Goal: Task Accomplishment & Management: Use online tool/utility

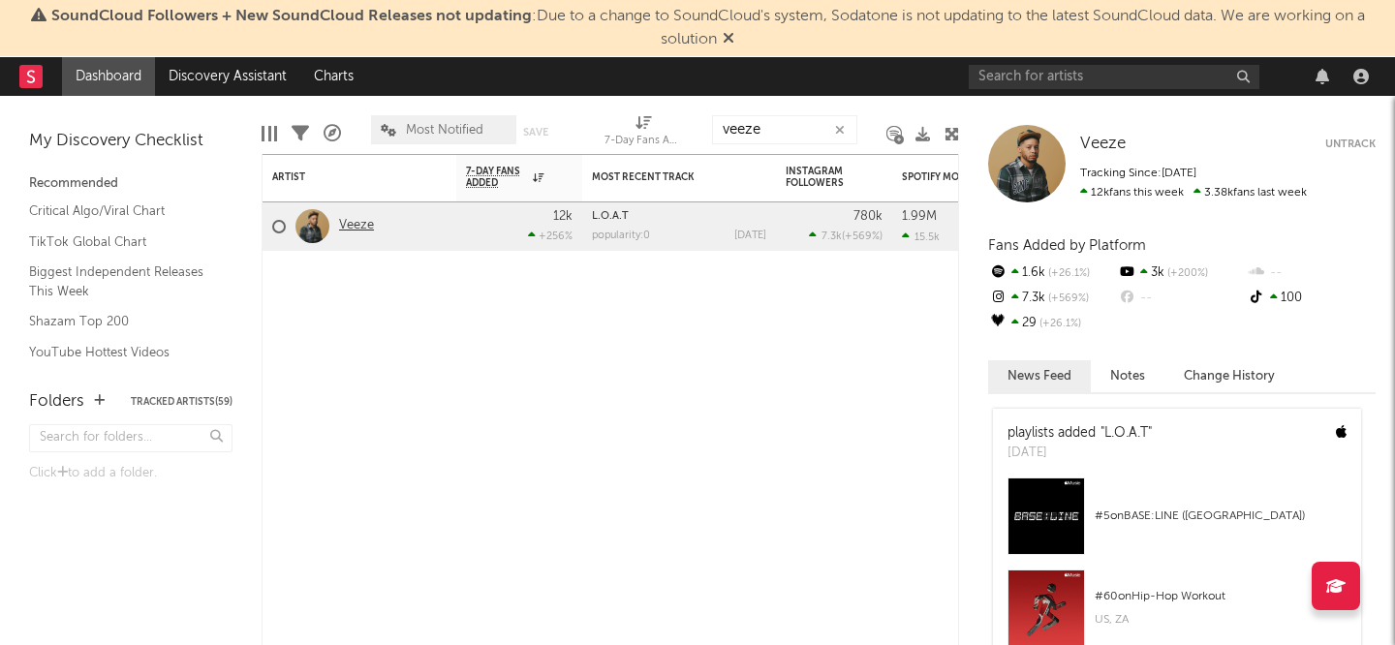
type input "veeze"
click at [359, 226] on link "Veeze" at bounding box center [356, 226] width 35 height 16
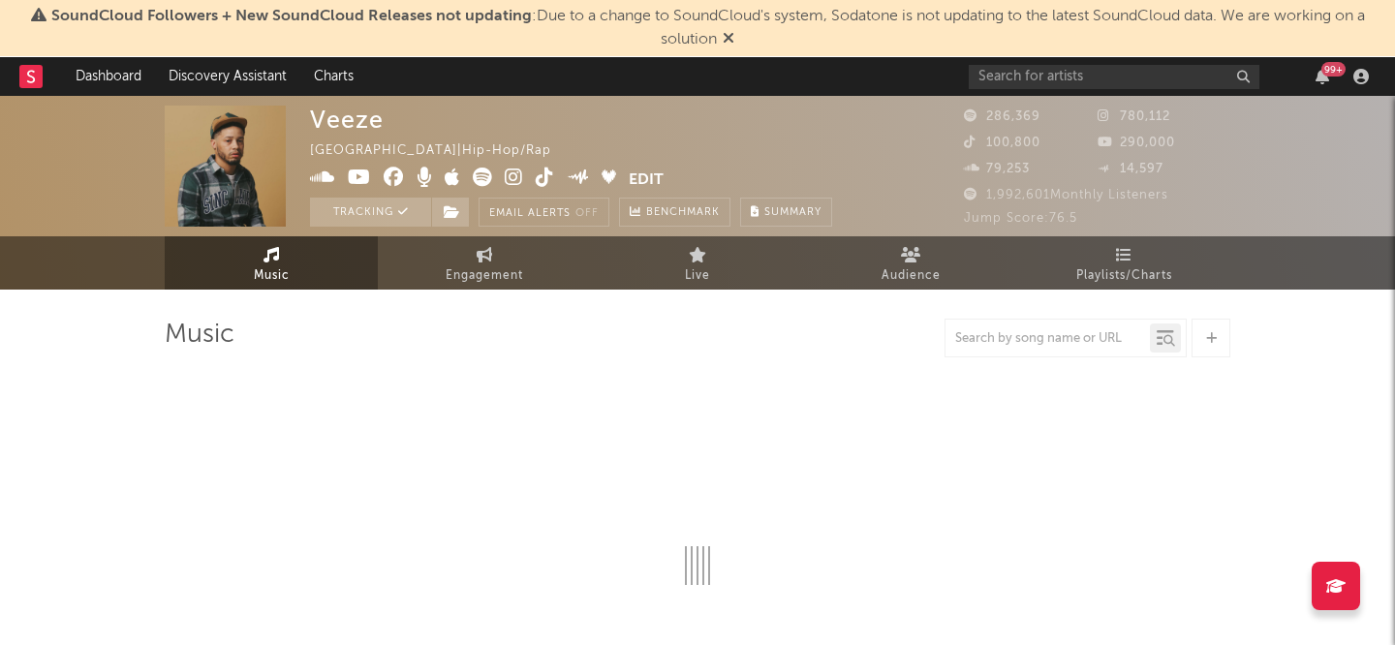
select select "6m"
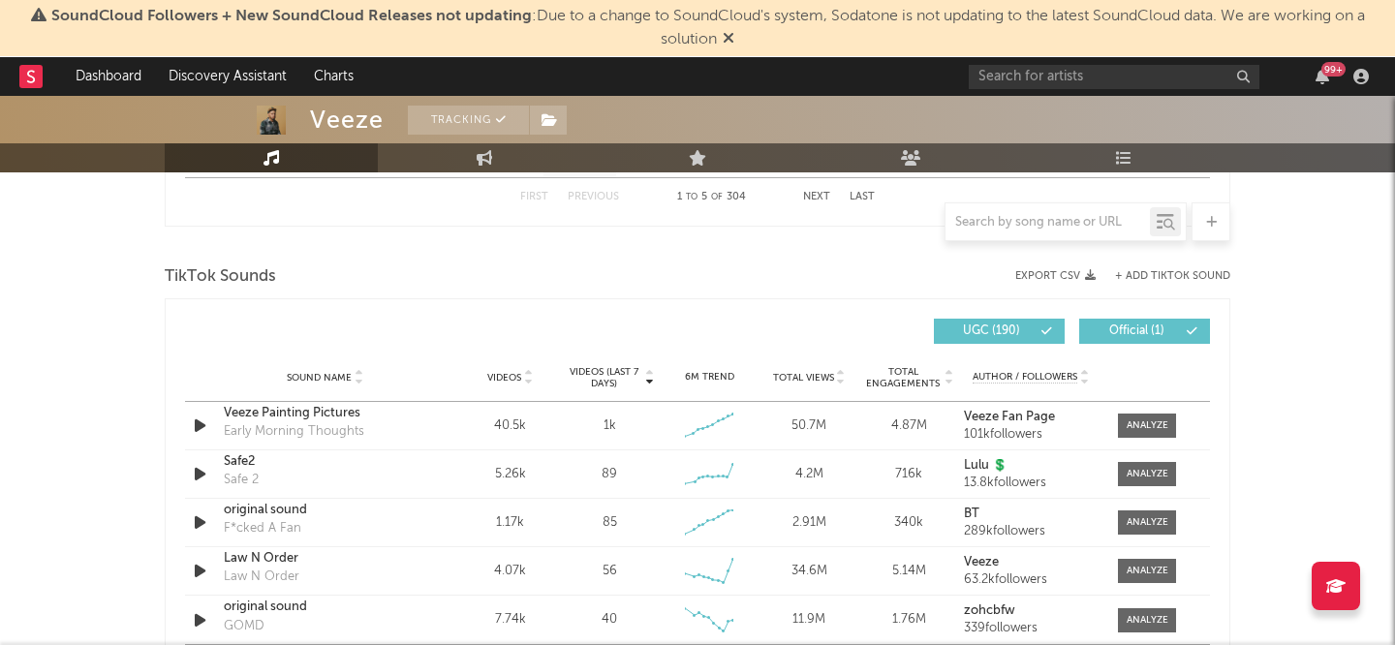
scroll to position [1321, 0]
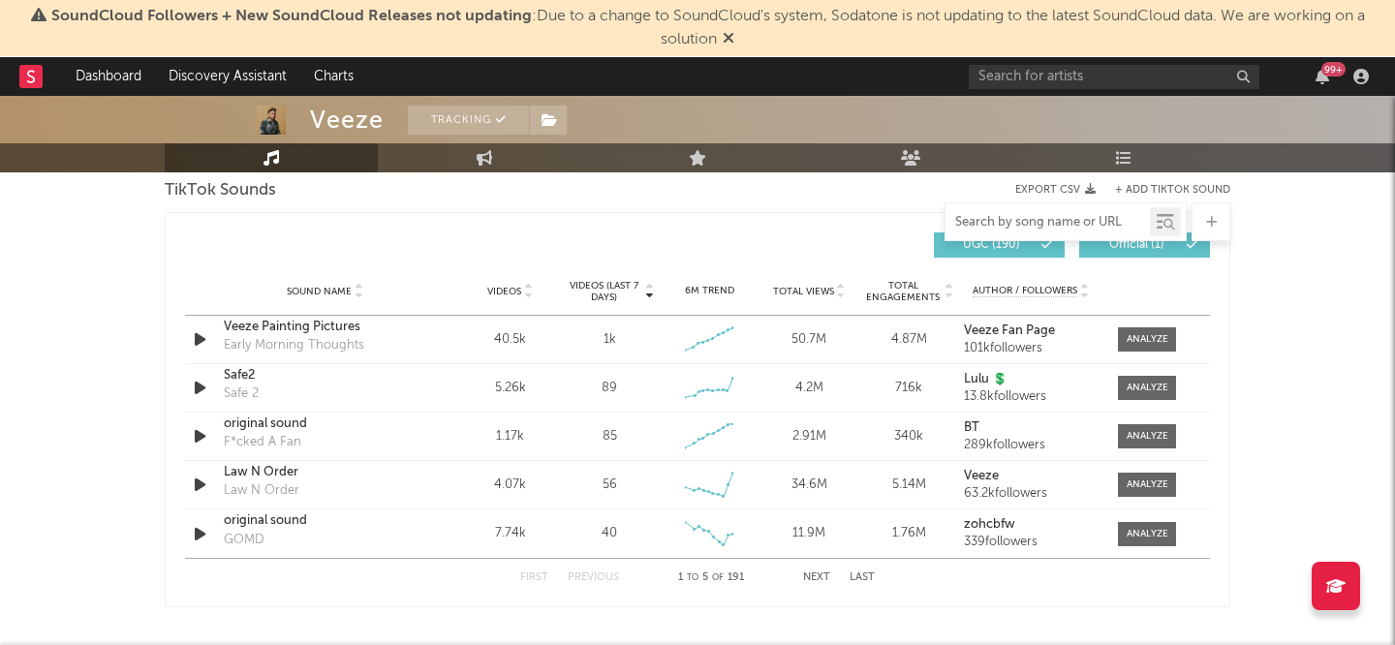
click at [1018, 222] on input "text" at bounding box center [1047, 222] width 204 height 15
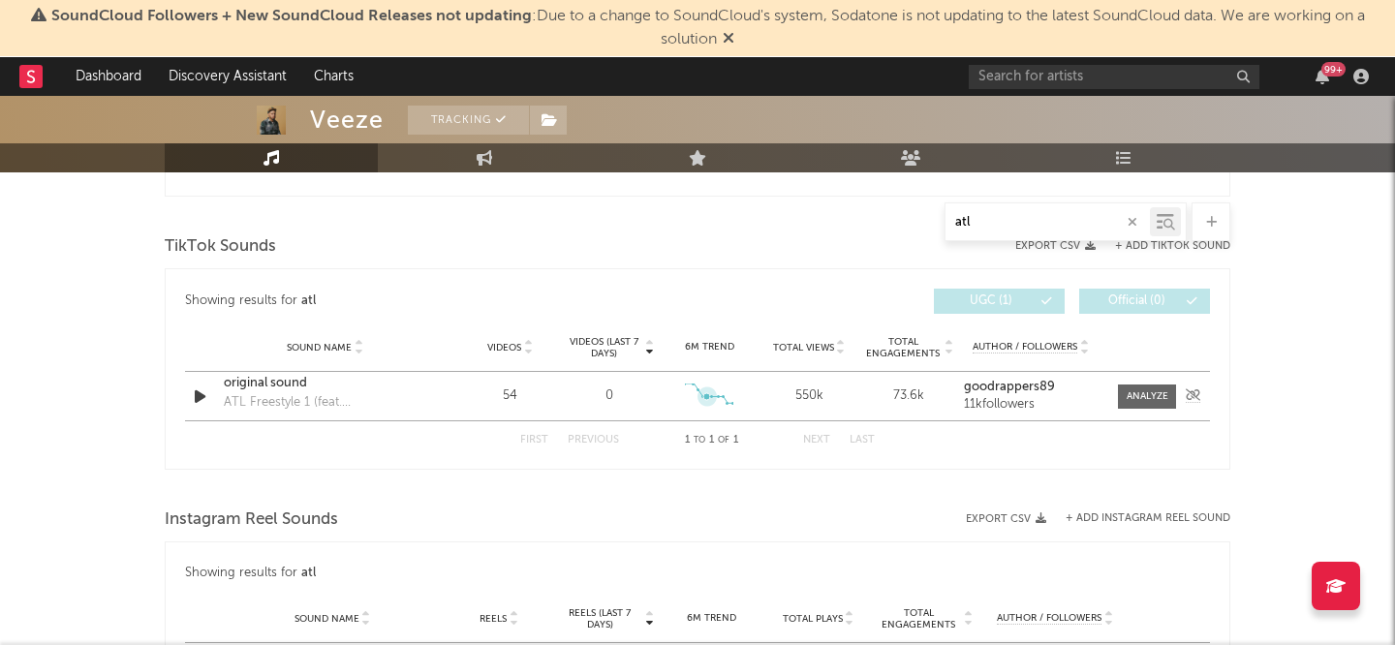
scroll to position [1209, 0]
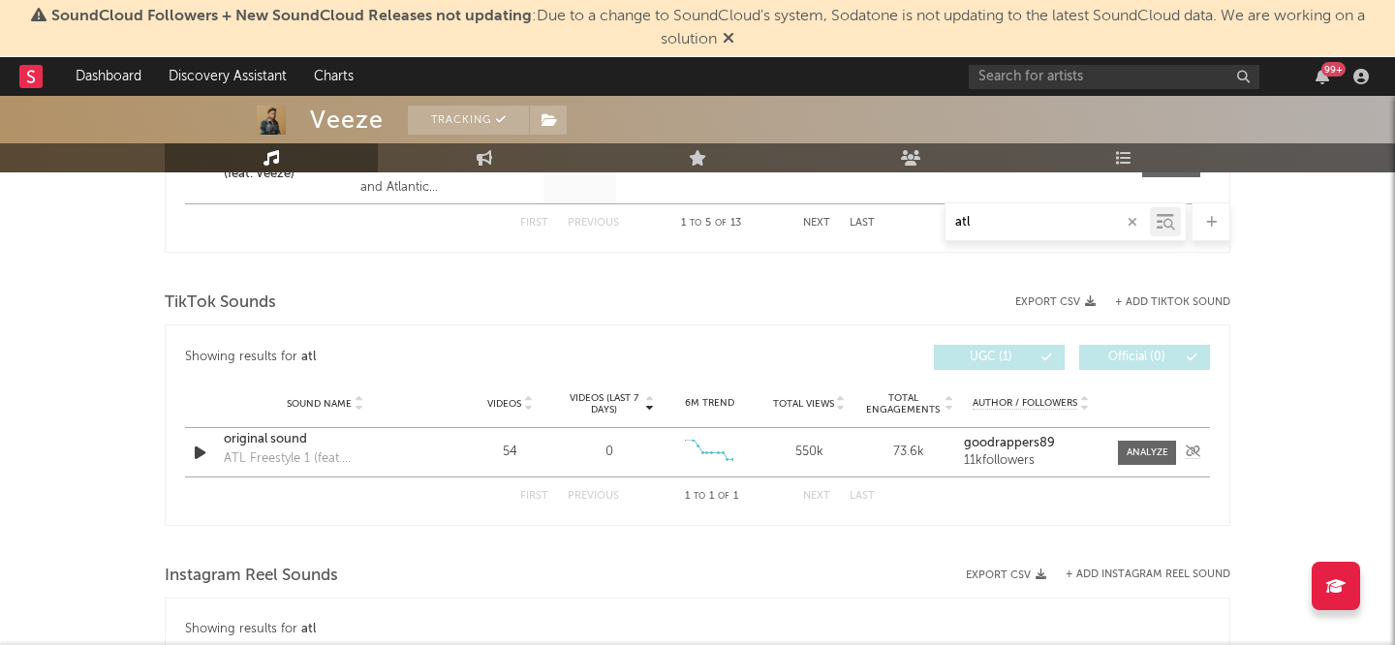
type input "atl"
click at [1148, 306] on button "+ Add TikTok Sound" at bounding box center [1172, 302] width 115 height 11
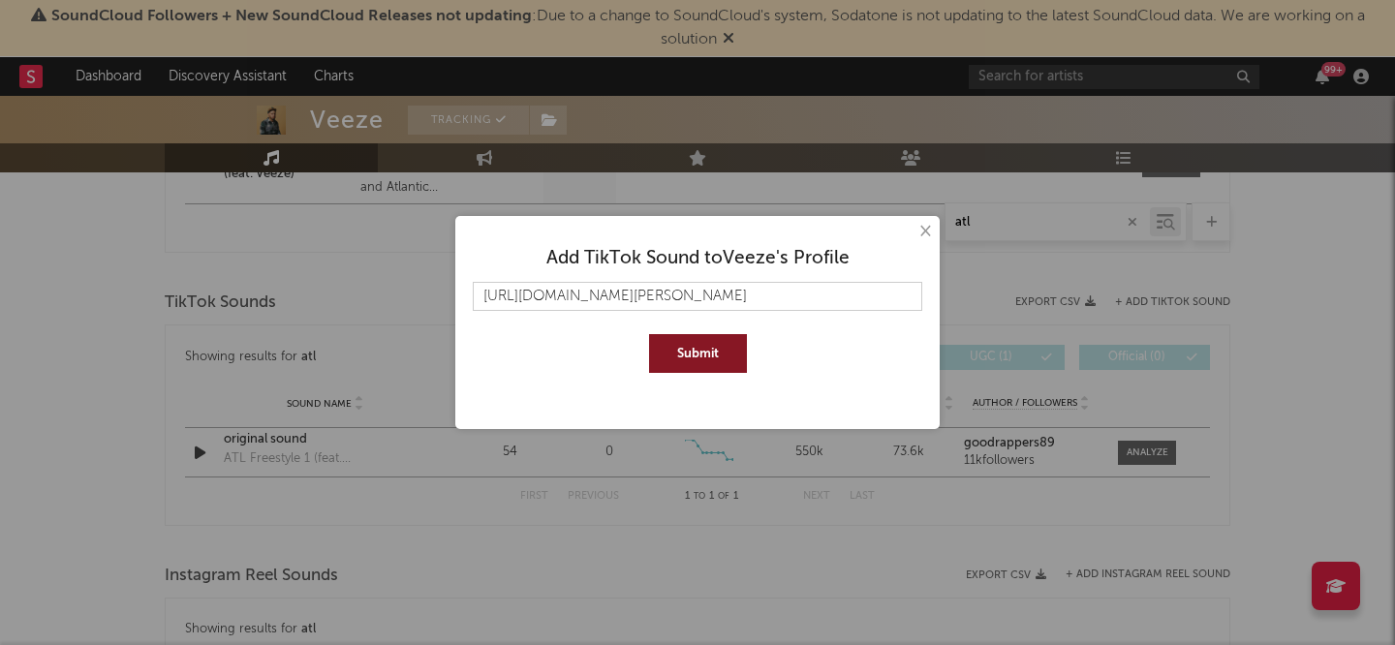
scroll to position [0, 182]
type input "[URL][DOMAIN_NAME][PERSON_NAME]"
click at [649, 334] on button "Submit" at bounding box center [698, 353] width 98 height 39
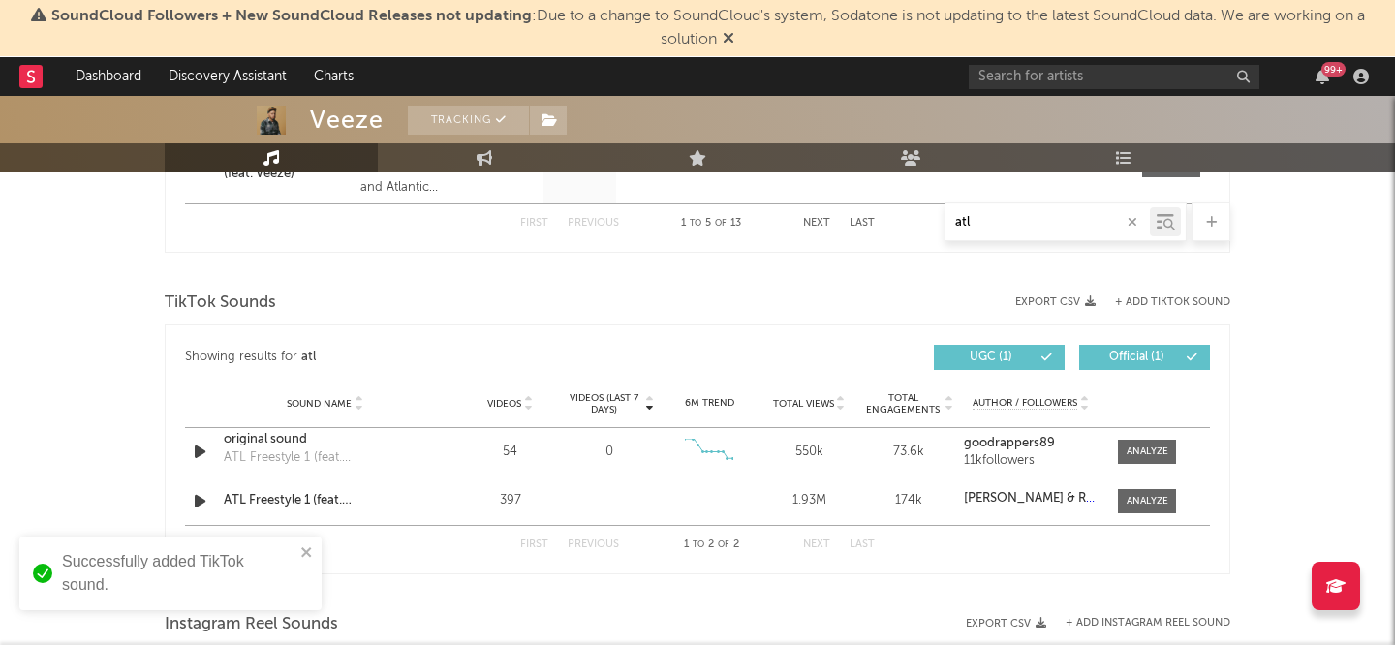
scroll to position [0, 0]
click at [1097, 342] on div "Showing results for atl Videos (last 7 days) Sound Name Videos Videos (last 7 d…" at bounding box center [697, 357] width 1025 height 45
click at [1120, 304] on button "+ Add TikTok Sound" at bounding box center [1172, 302] width 115 height 11
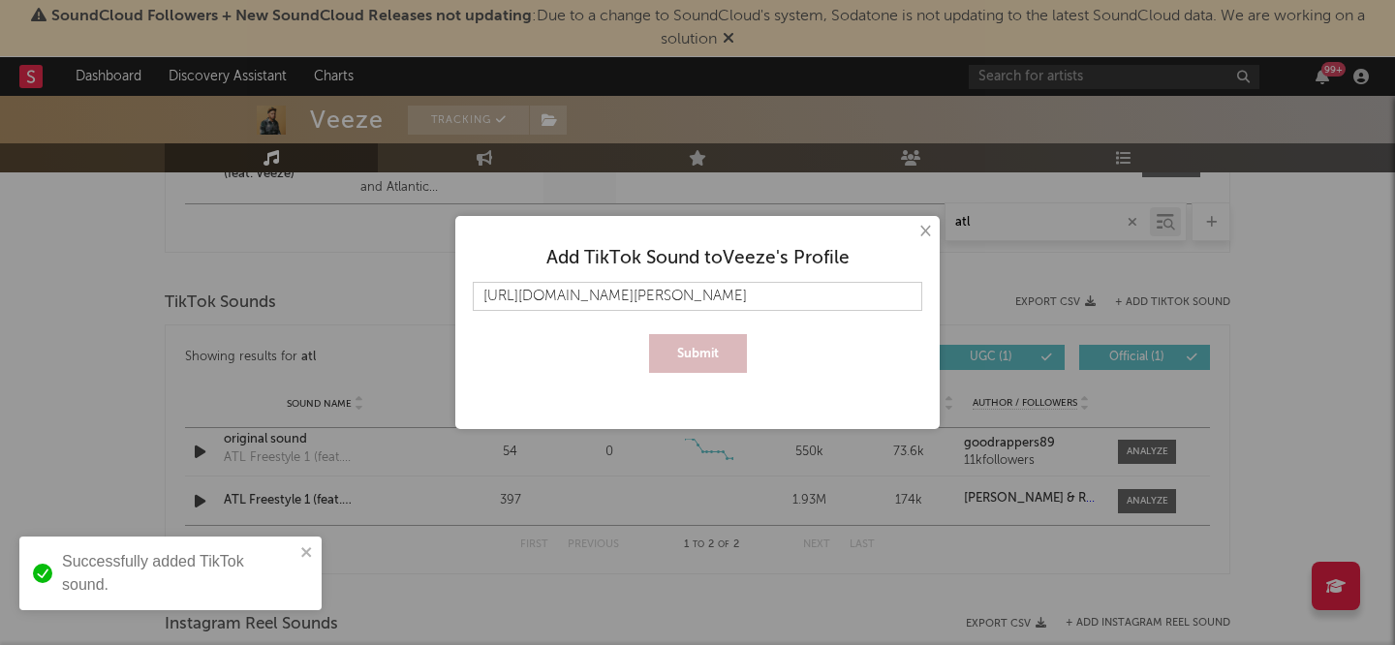
scroll to position [0, 182]
type input "[URL][DOMAIN_NAME][PERSON_NAME]"
click at [714, 352] on button "Submit" at bounding box center [698, 353] width 98 height 39
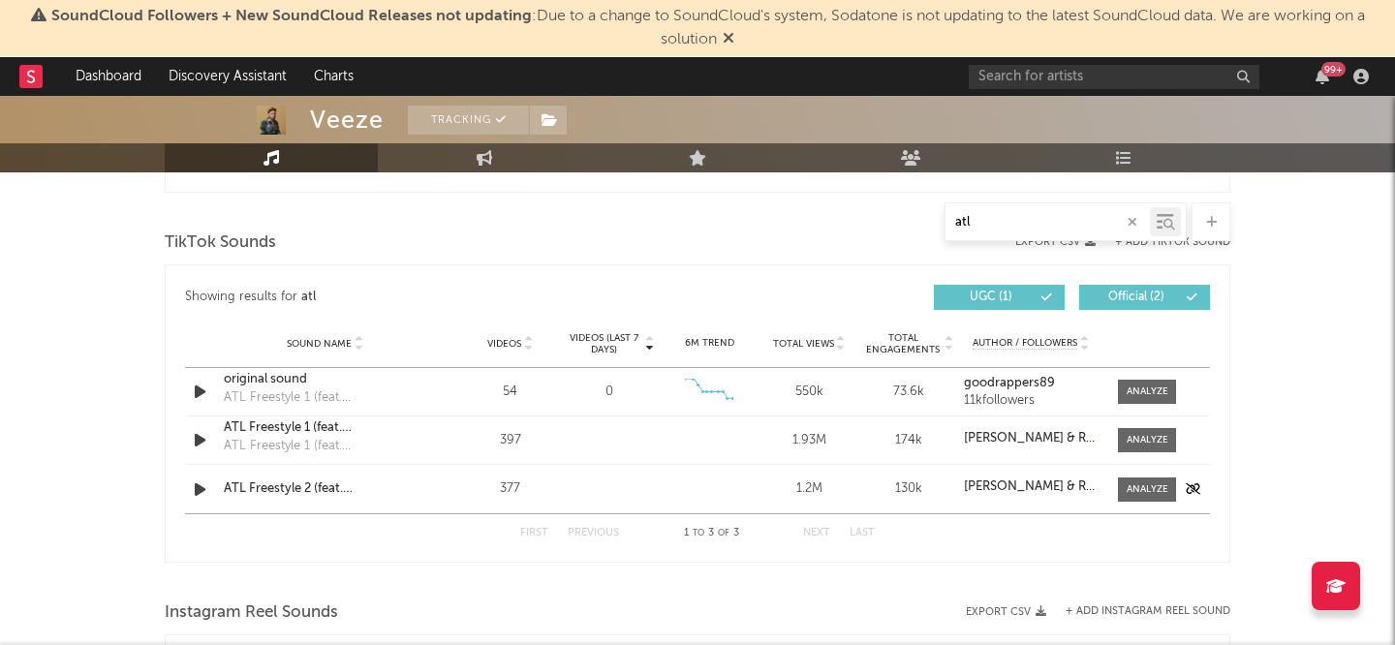
scroll to position [1276, 0]
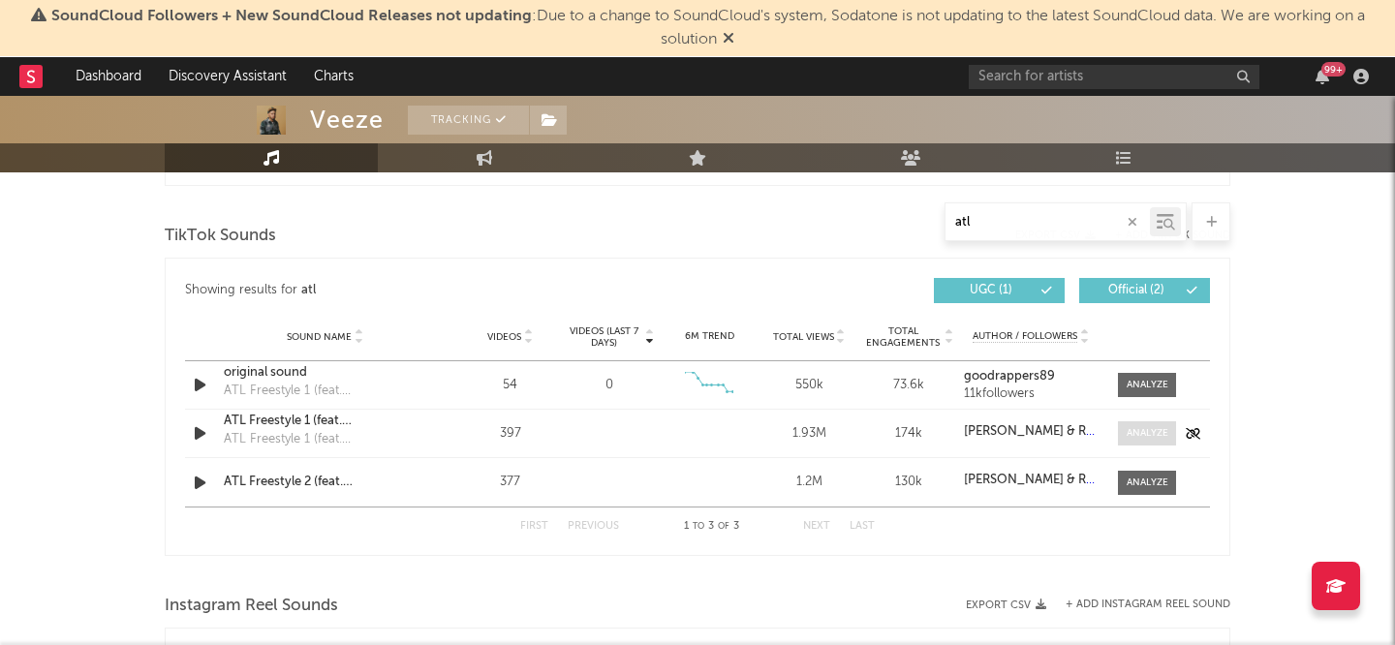
click at [1128, 424] on span at bounding box center [1147, 433] width 58 height 24
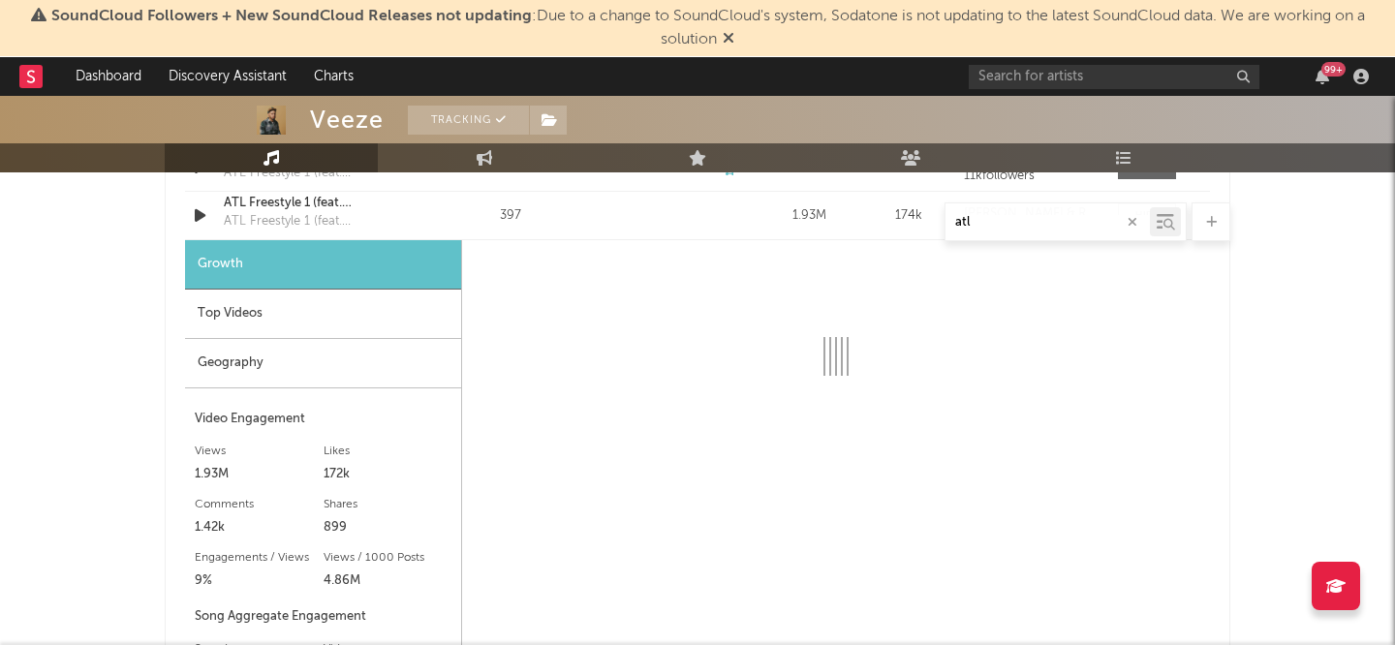
scroll to position [1496, 0]
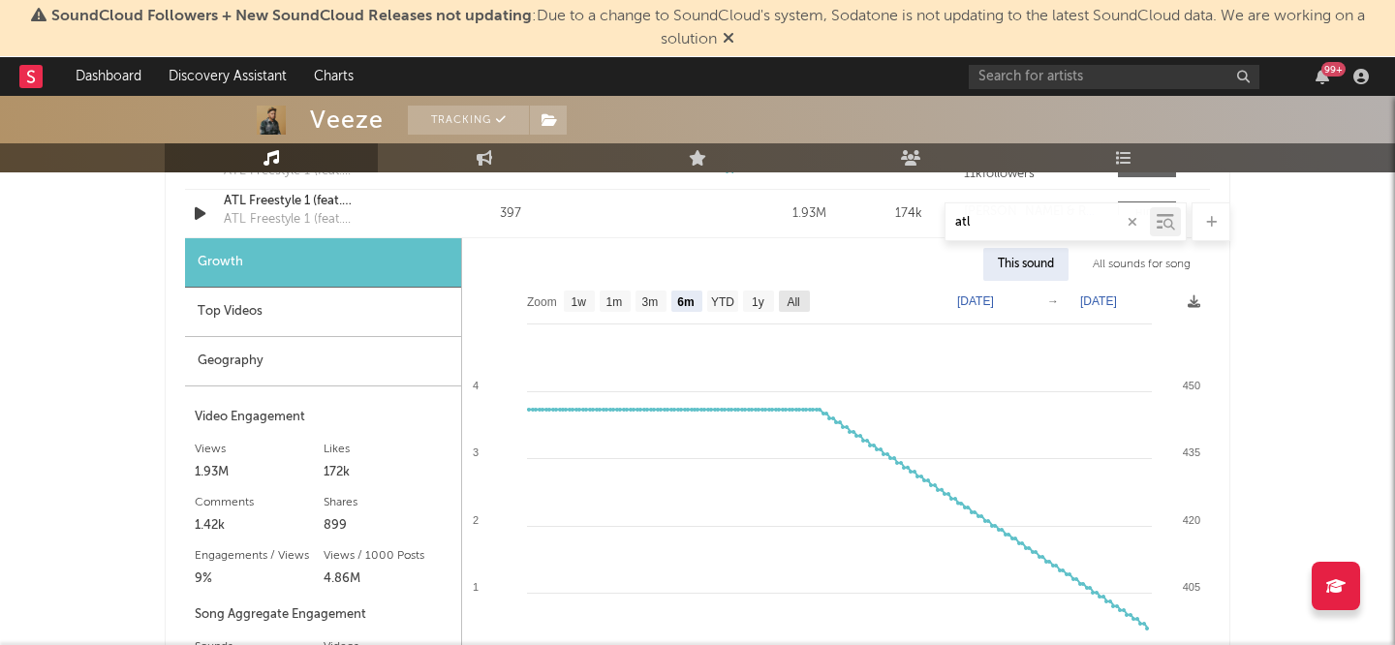
click at [798, 299] on text "All" at bounding box center [793, 302] width 13 height 14
select select "All"
type input "[DATE]"
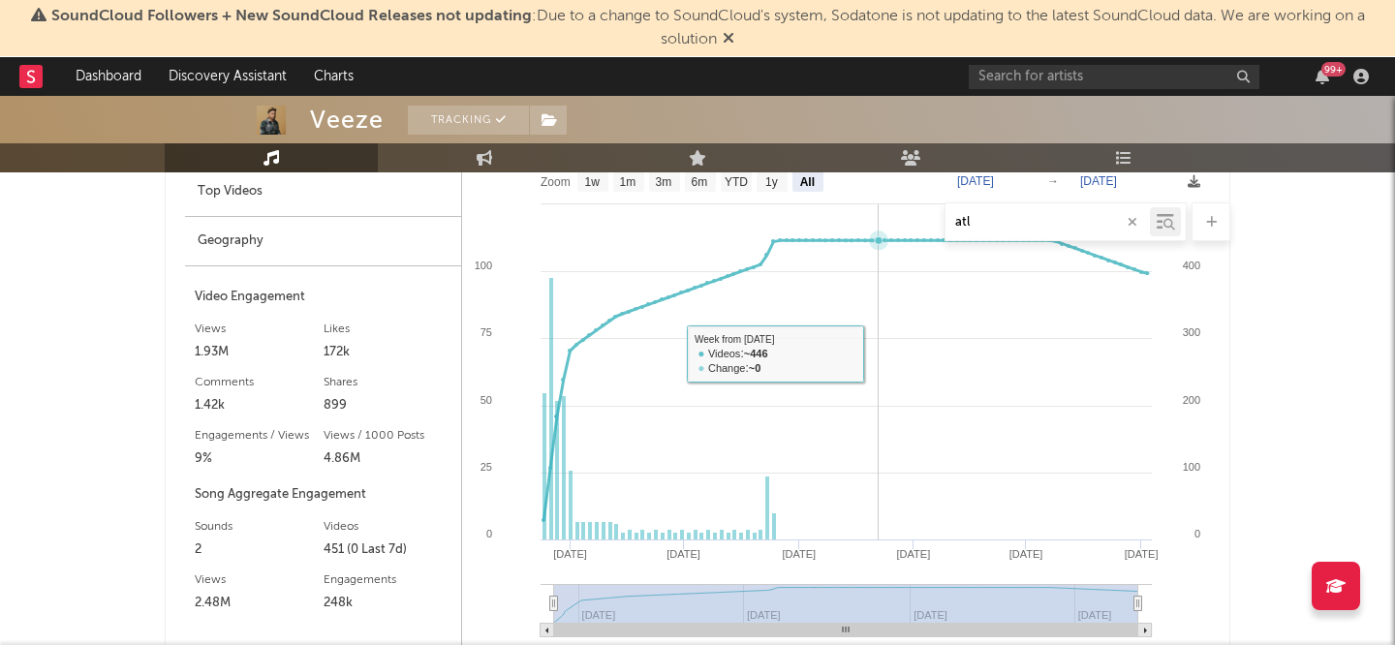
scroll to position [1650, 0]
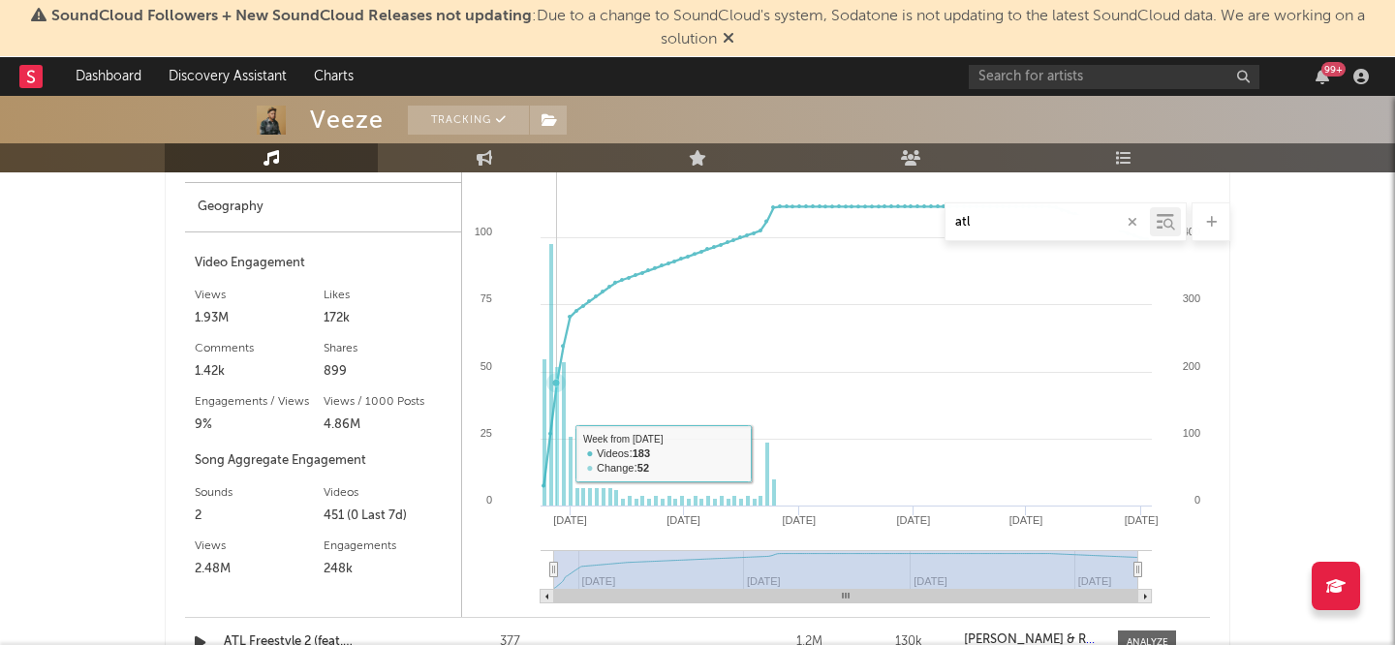
drag, startPoint x: 561, startPoint y: 453, endPoint x: 519, endPoint y: 453, distance: 41.7
click at [519, 453] on rect at bounding box center [836, 372] width 748 height 490
type input "[DATE]"
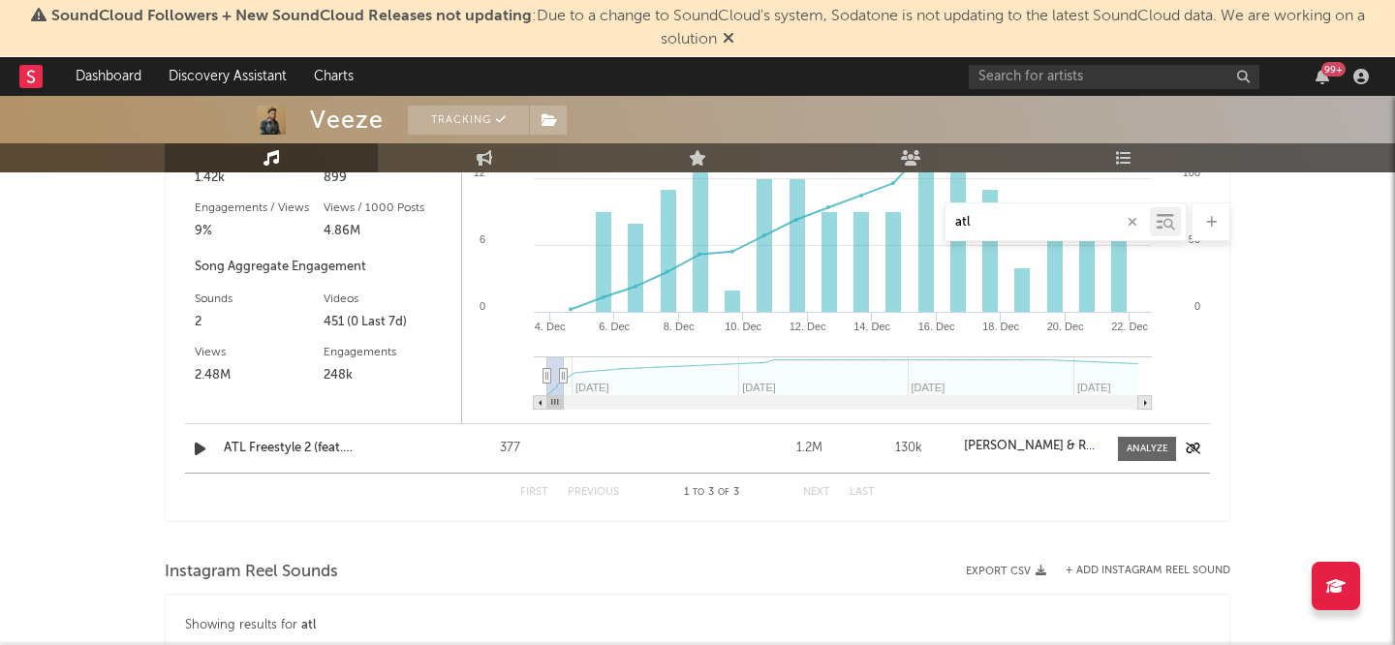
scroll to position [1795, 0]
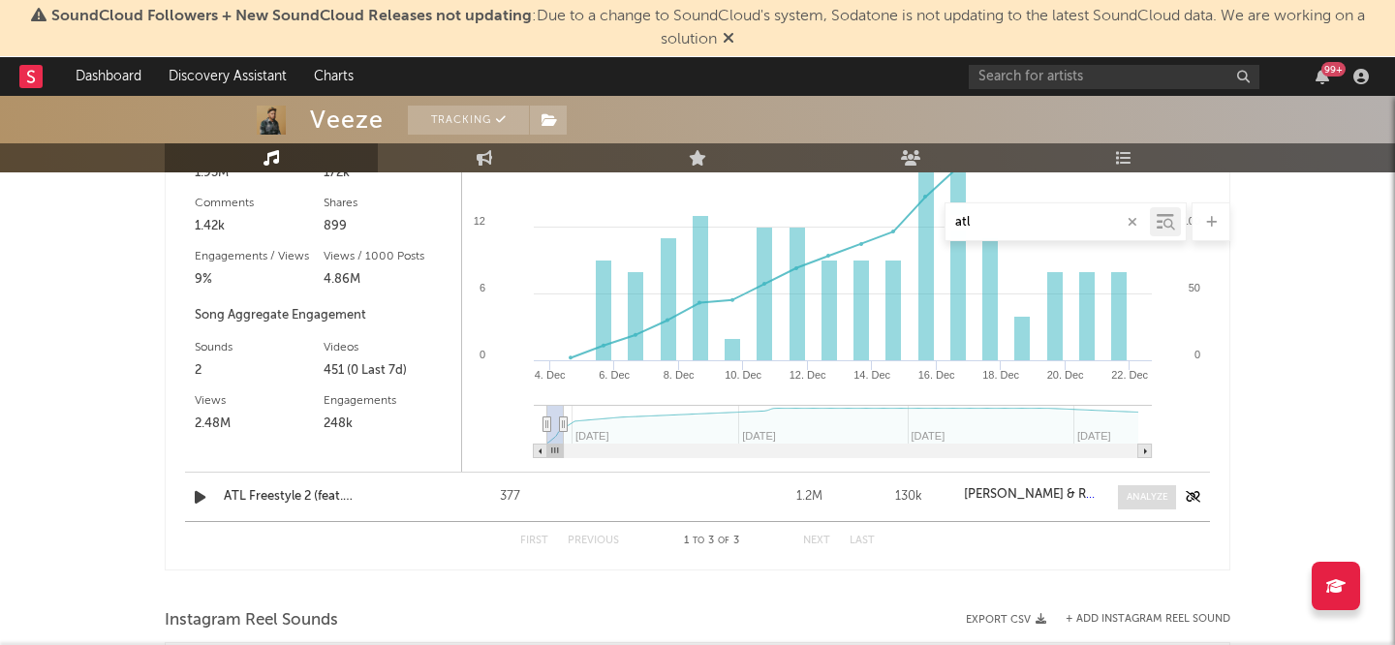
click at [1156, 500] on div at bounding box center [1148, 497] width 42 height 15
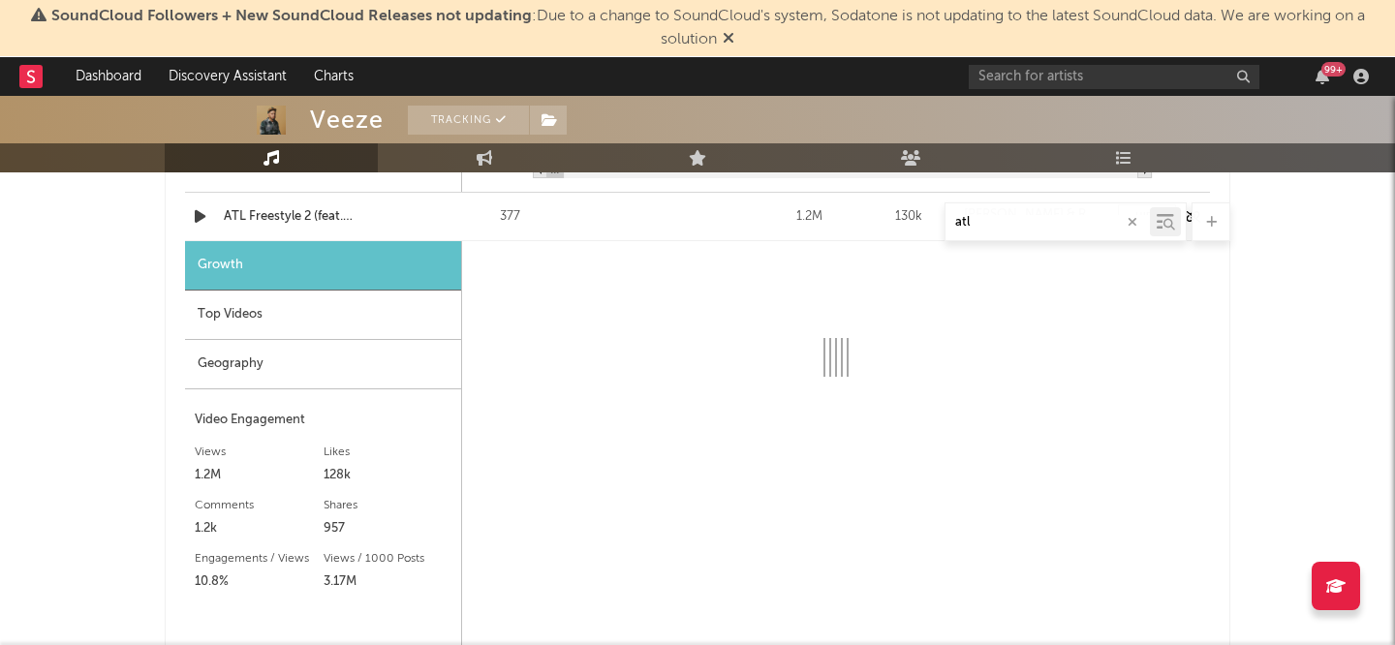
scroll to position [2074, 0]
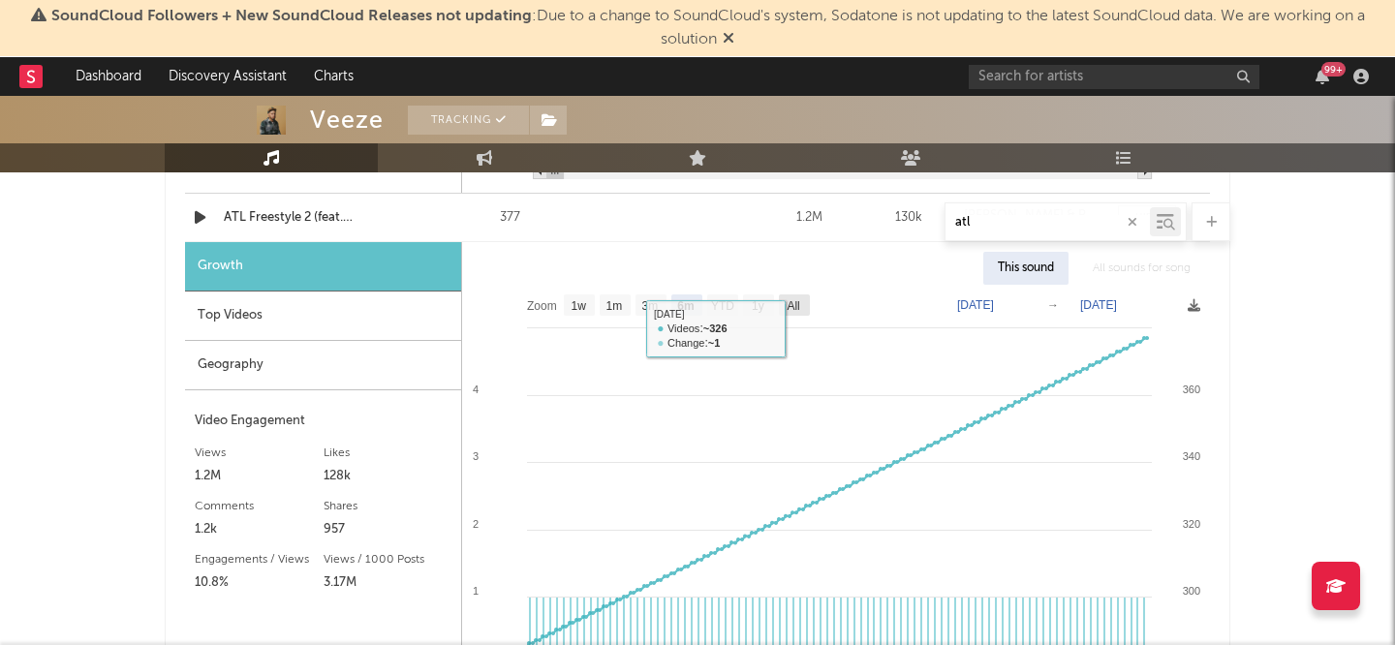
click at [794, 311] on text "All" at bounding box center [793, 306] width 13 height 14
select select "All"
type input "[DATE]"
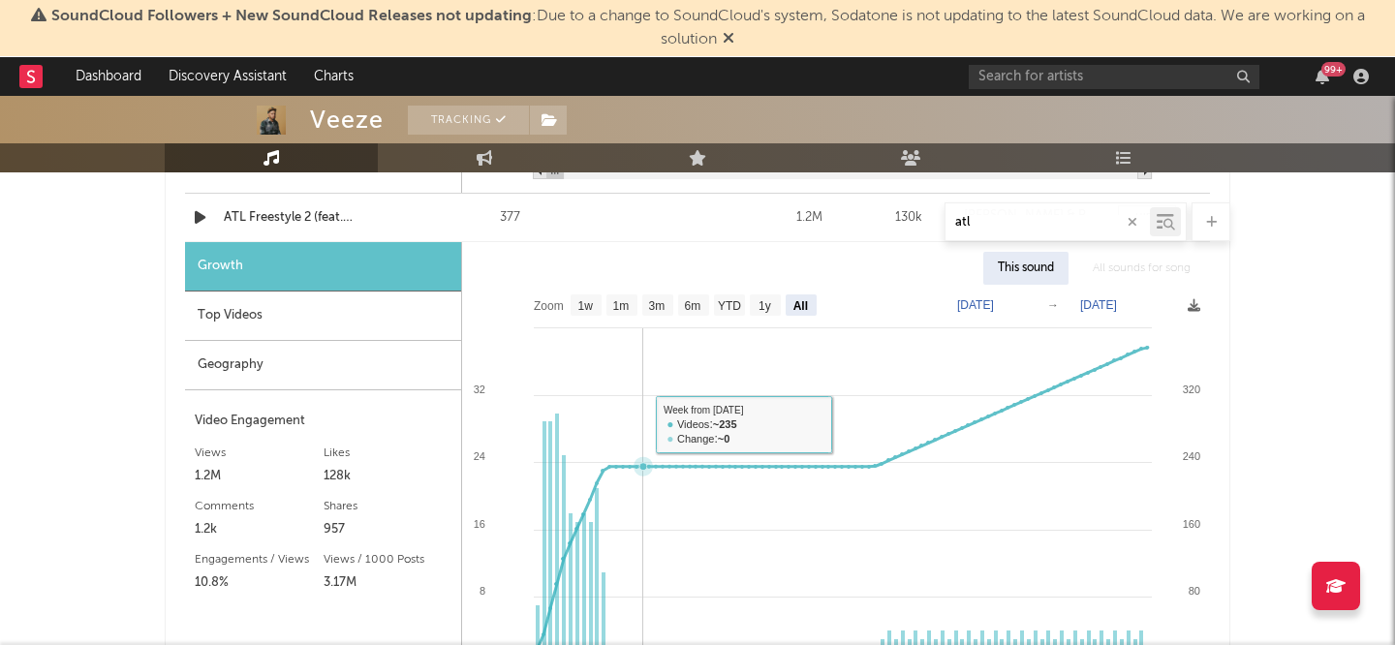
scroll to position [2230, 0]
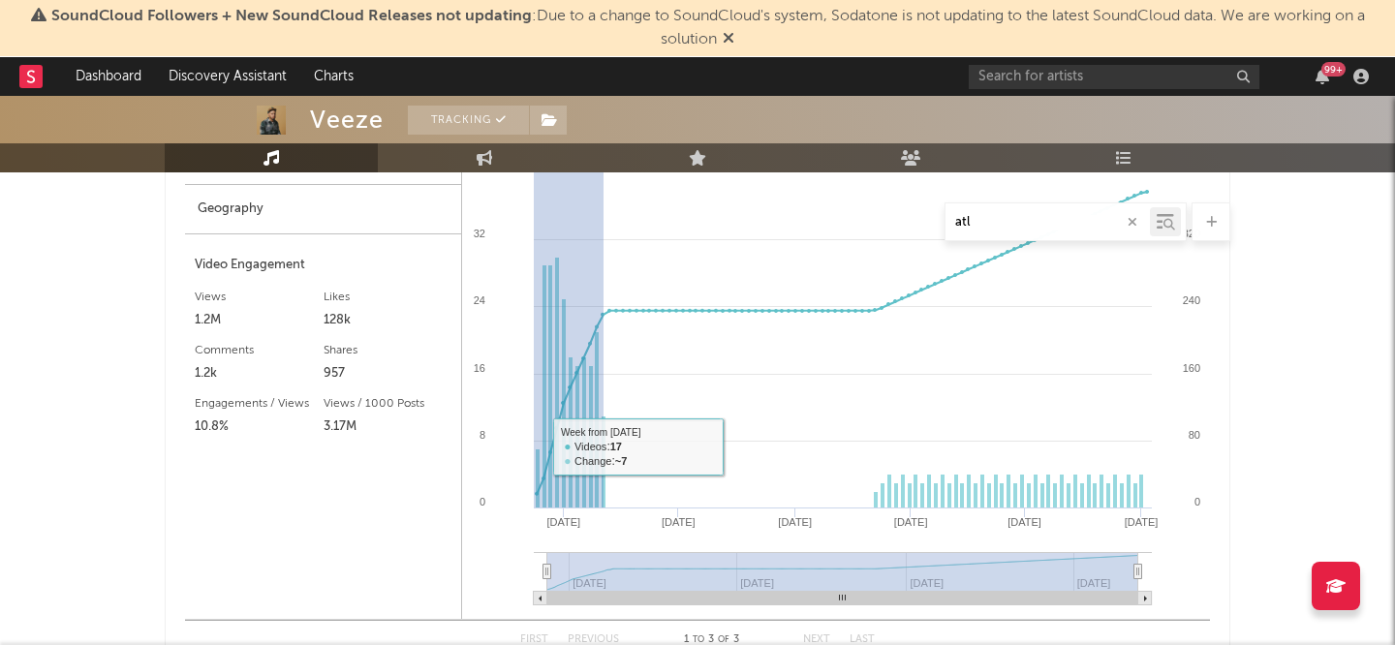
drag, startPoint x: 603, startPoint y: 447, endPoint x: 490, endPoint y: 447, distance: 113.3
type input "[DATE]"
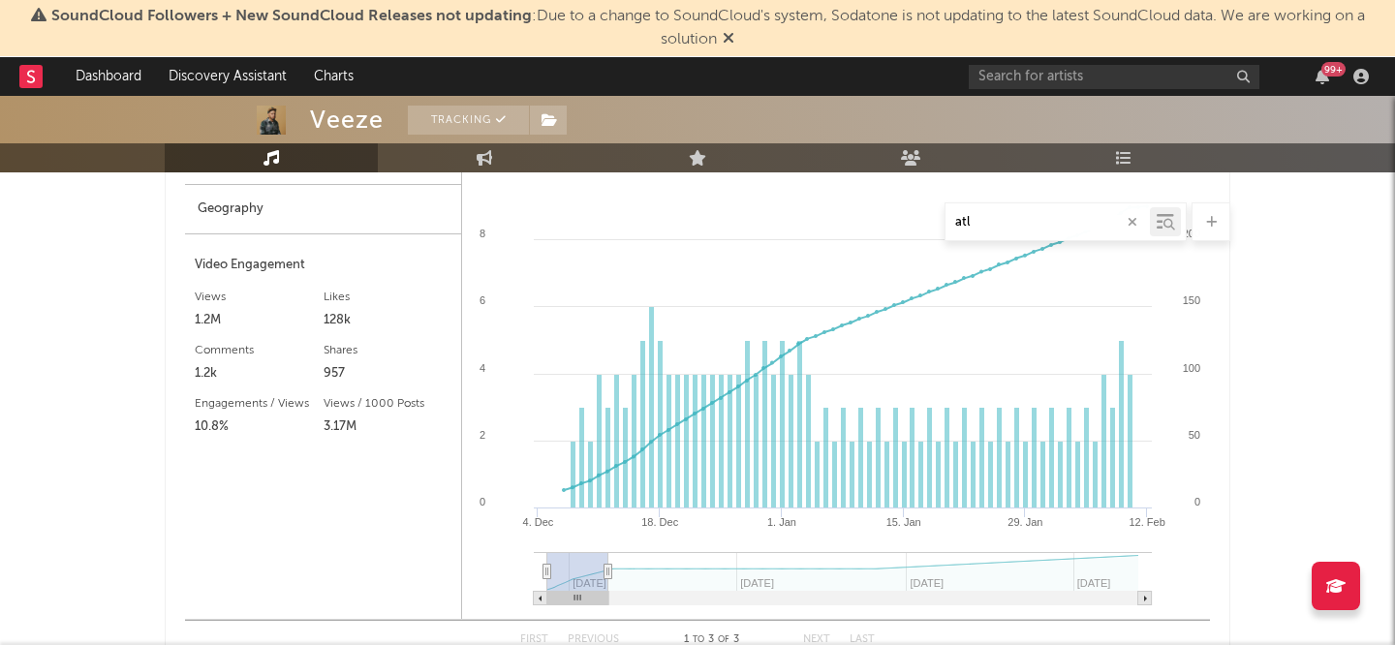
click at [1098, 215] on input "atl" at bounding box center [1047, 222] width 204 height 15
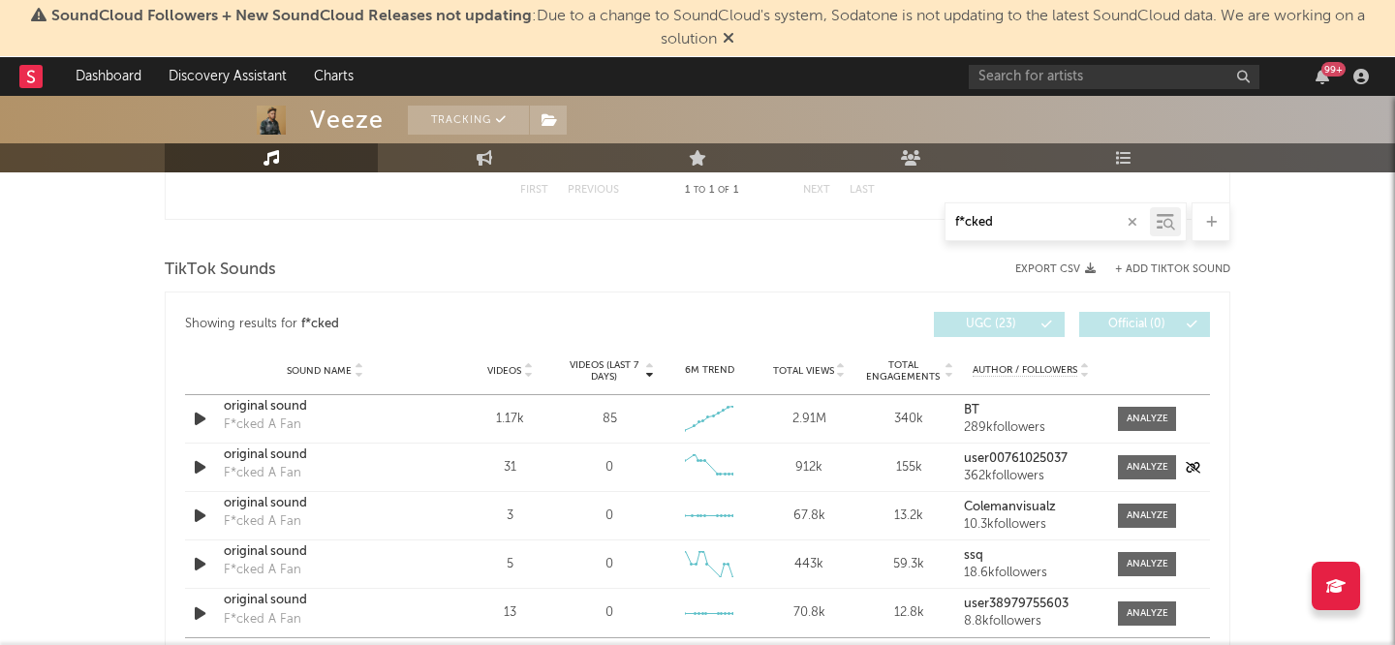
scroll to position [939, 0]
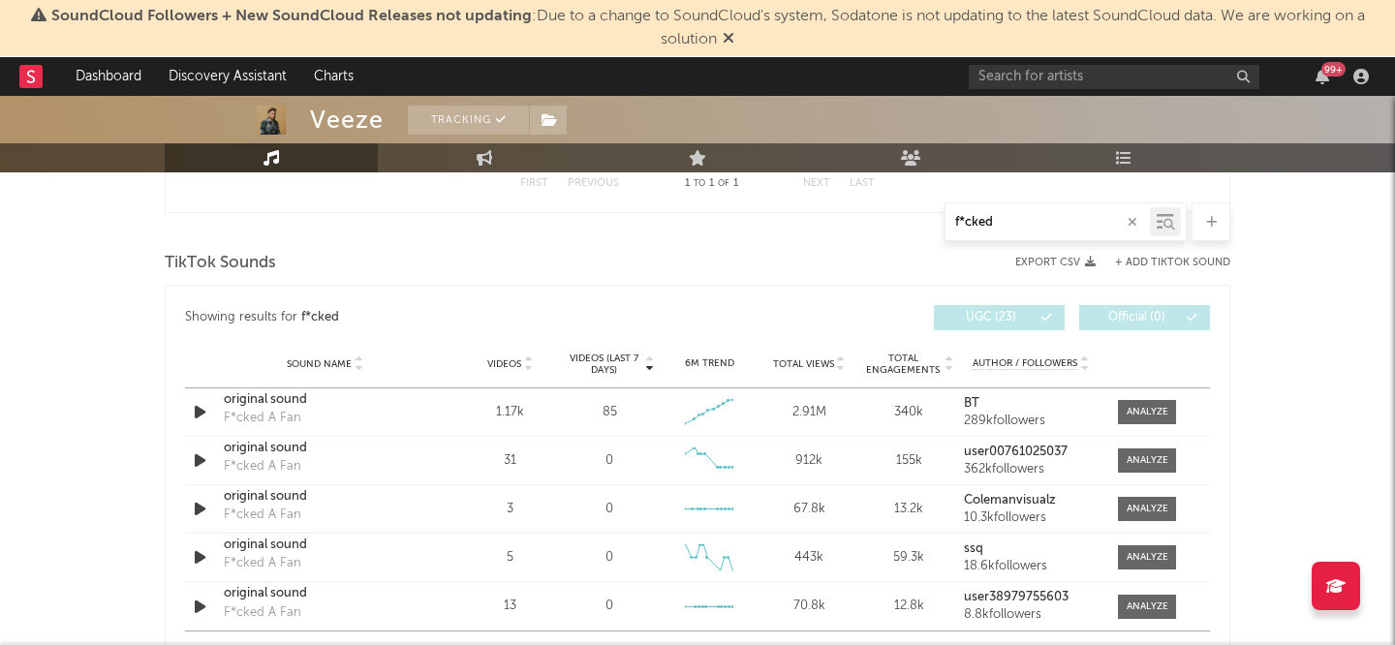
type input "f*cked"
click at [516, 369] on span "Videos" at bounding box center [504, 364] width 34 height 12
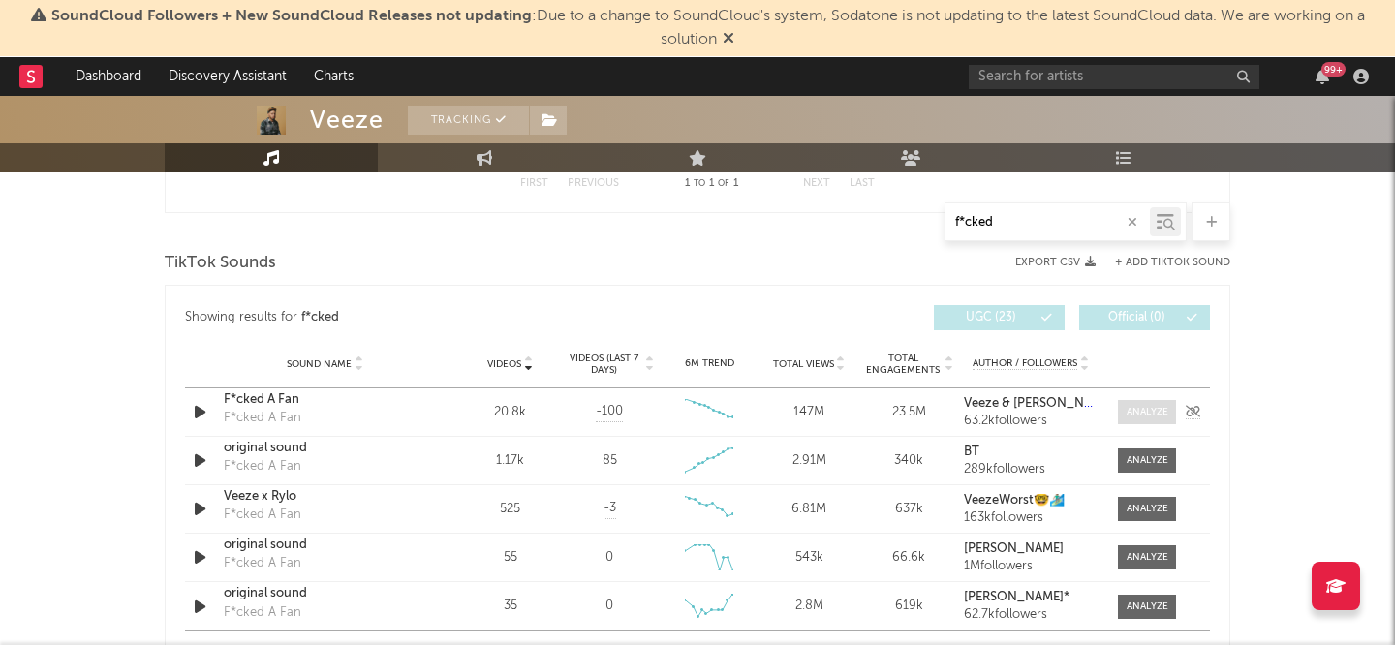
click at [1139, 413] on div at bounding box center [1148, 412] width 42 height 15
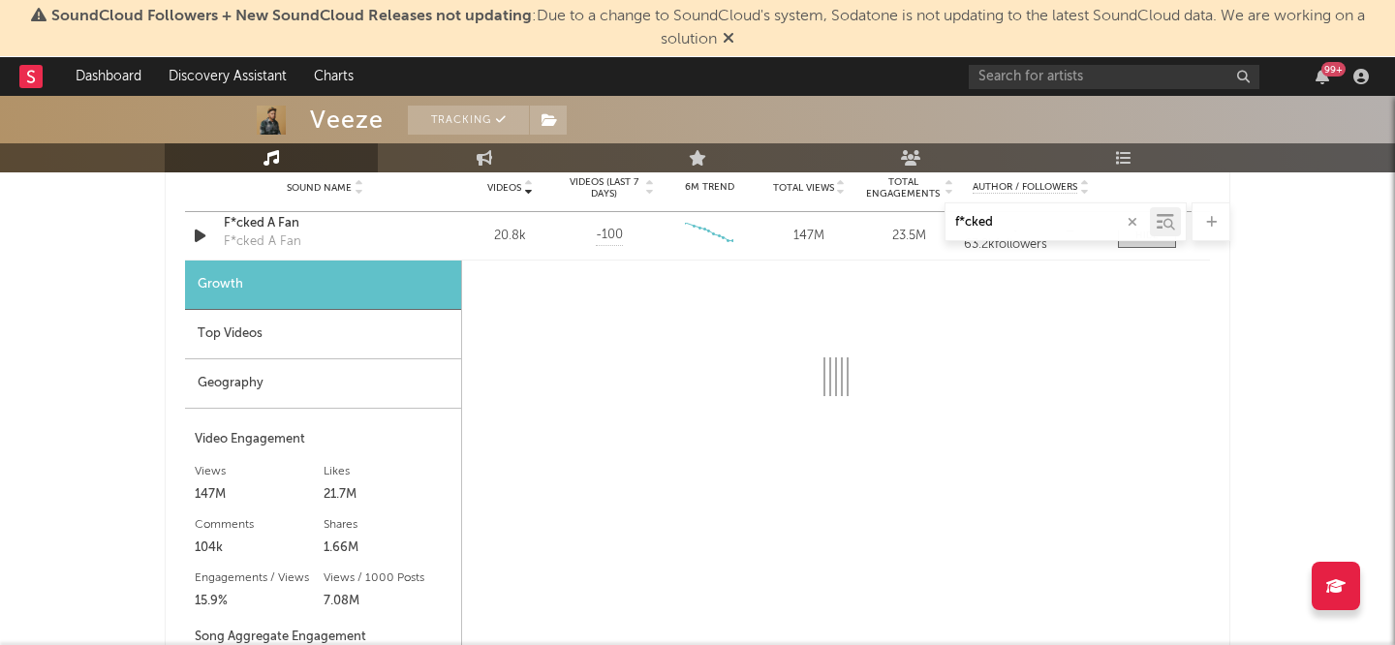
scroll to position [1122, 0]
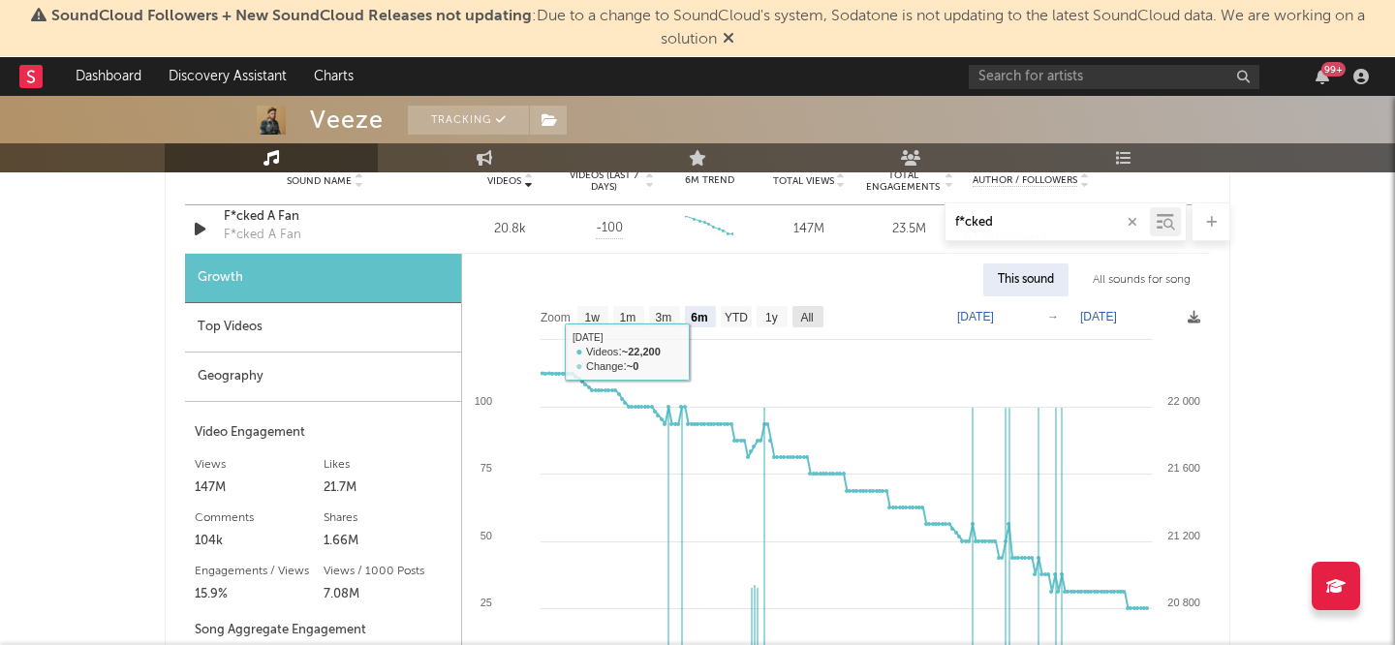
click at [805, 311] on text "All" at bounding box center [806, 318] width 13 height 14
select select "All"
type input "[DATE]"
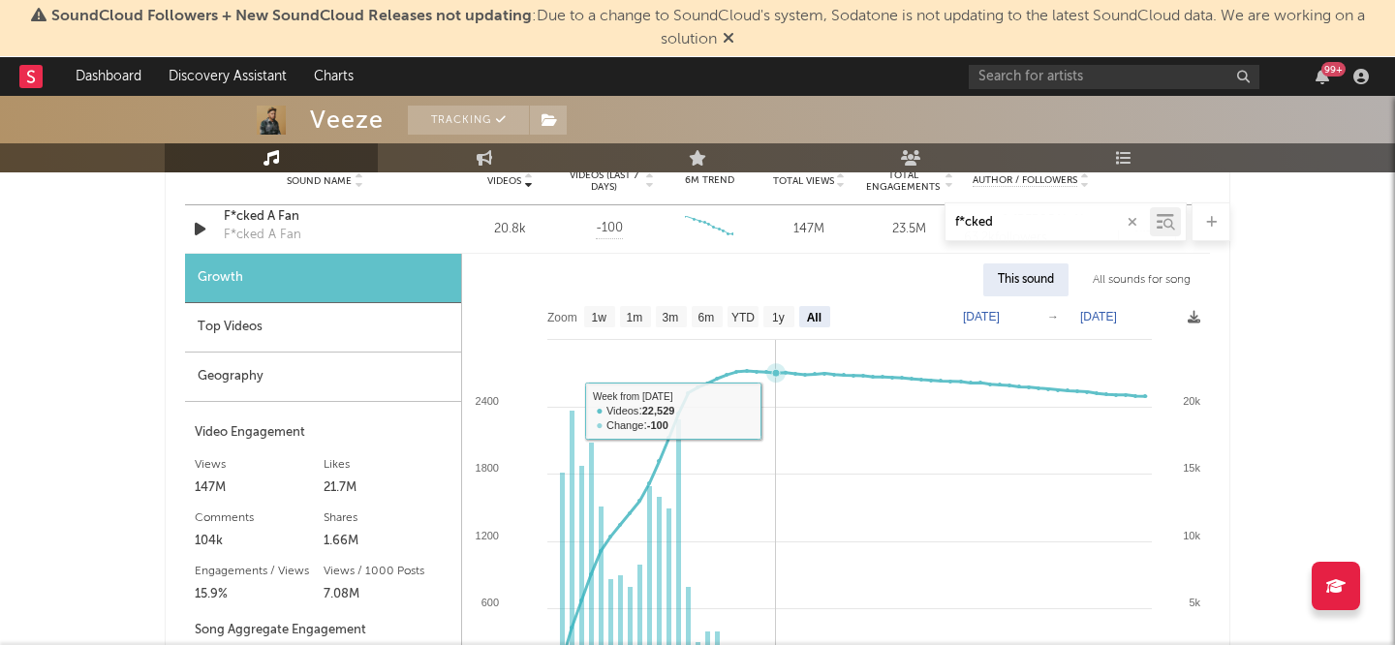
scroll to position [1288, 0]
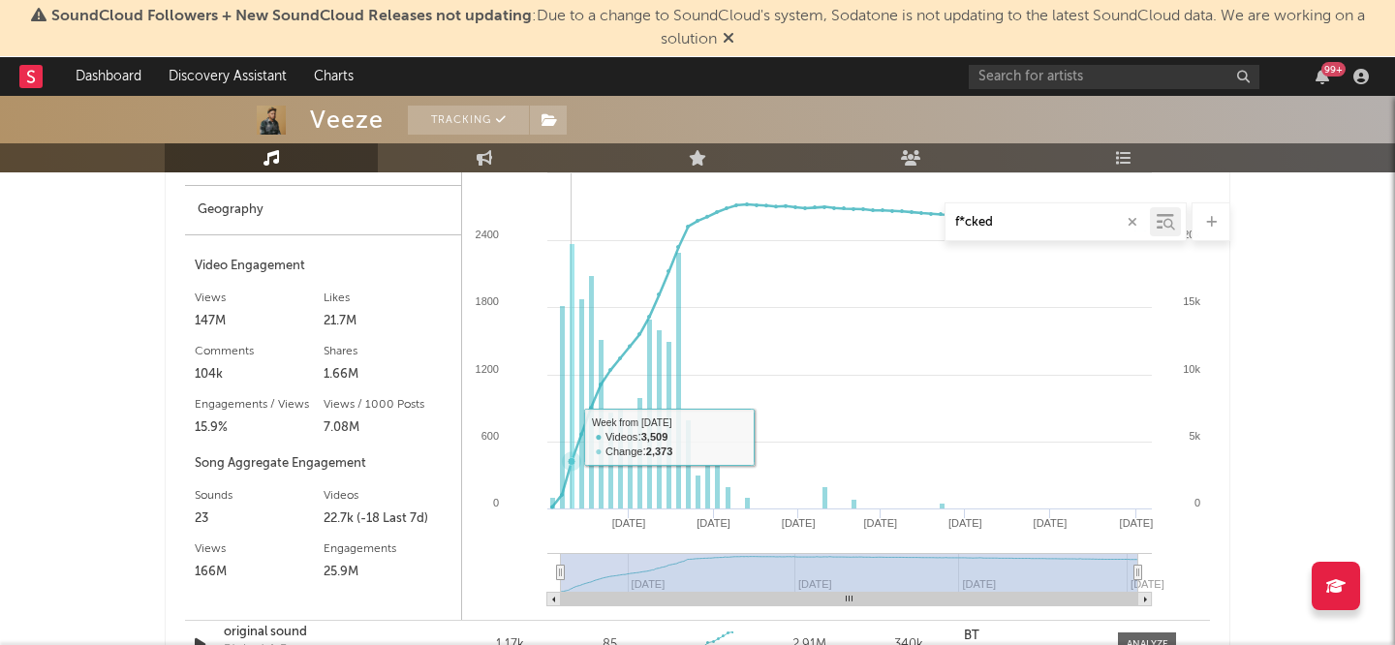
drag, startPoint x: 572, startPoint y: 437, endPoint x: 527, endPoint y: 437, distance: 44.6
type input "[DATE]"
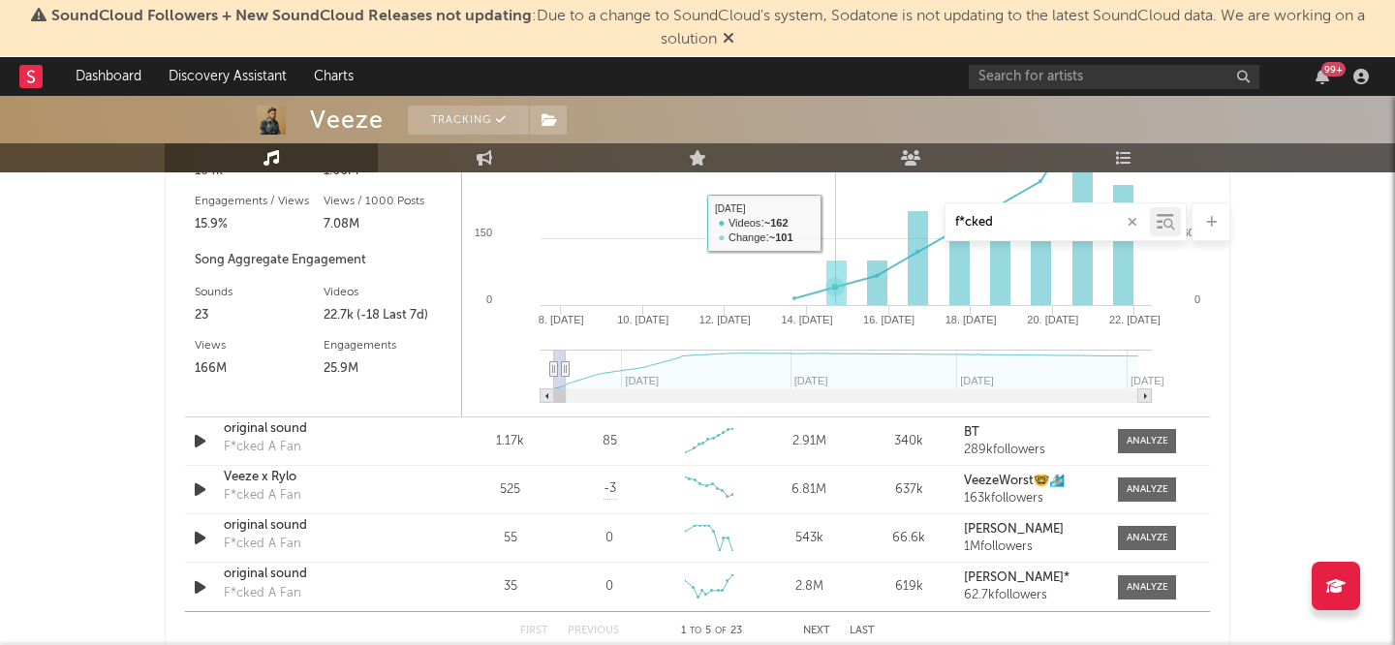
scroll to position [1503, 0]
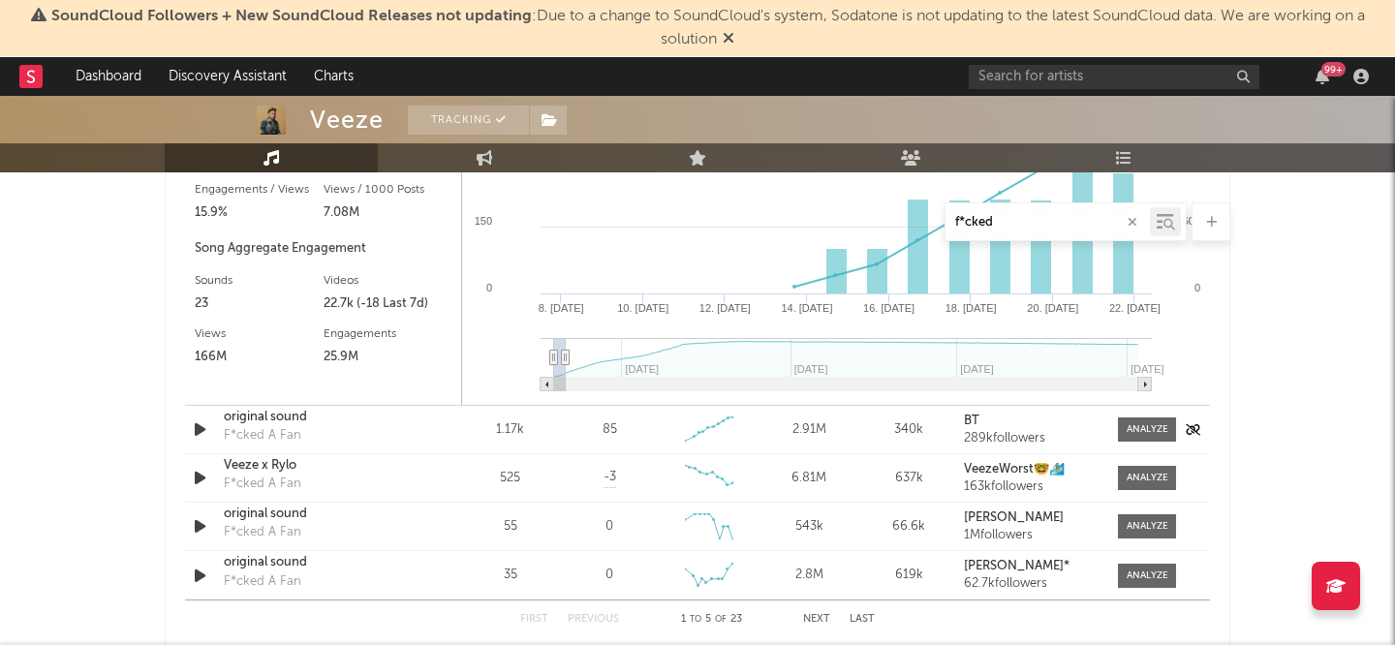
click at [205, 430] on icon "button" at bounding box center [200, 429] width 20 height 24
click at [203, 430] on icon "button" at bounding box center [199, 429] width 18 height 24
click at [807, 617] on div "00:01 01:01" at bounding box center [697, 621] width 339 height 48
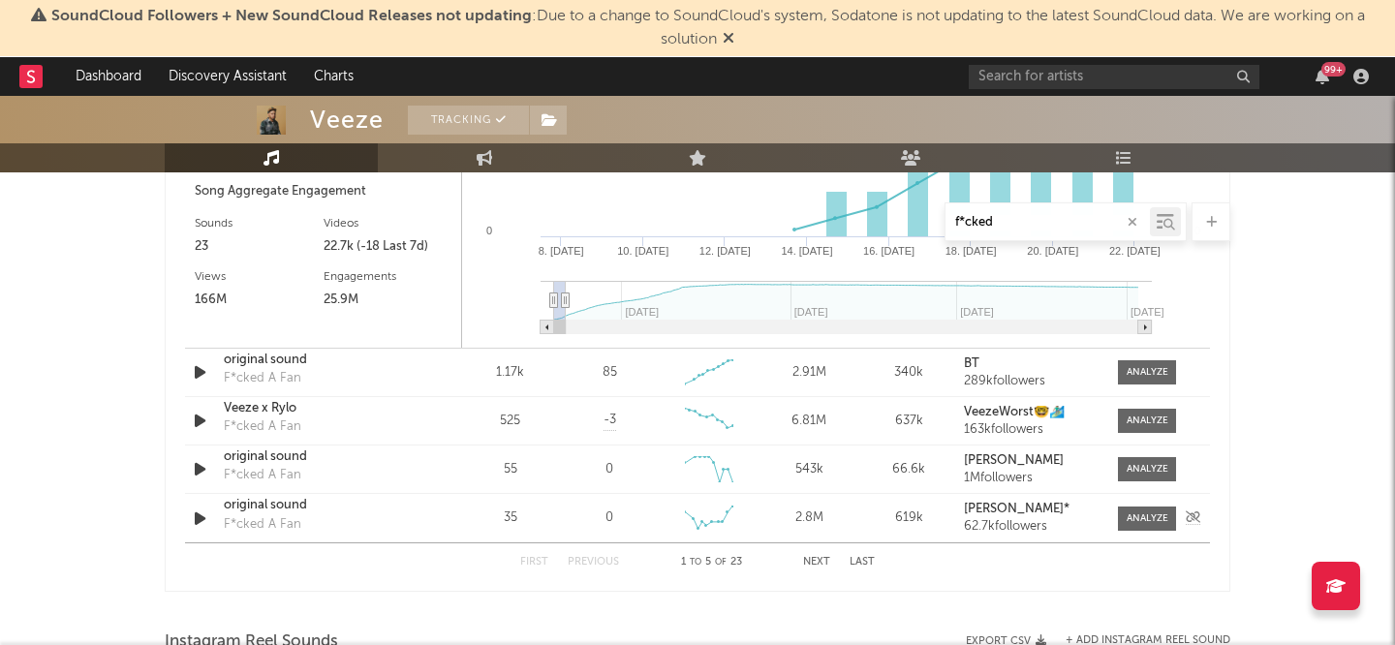
scroll to position [1564, 0]
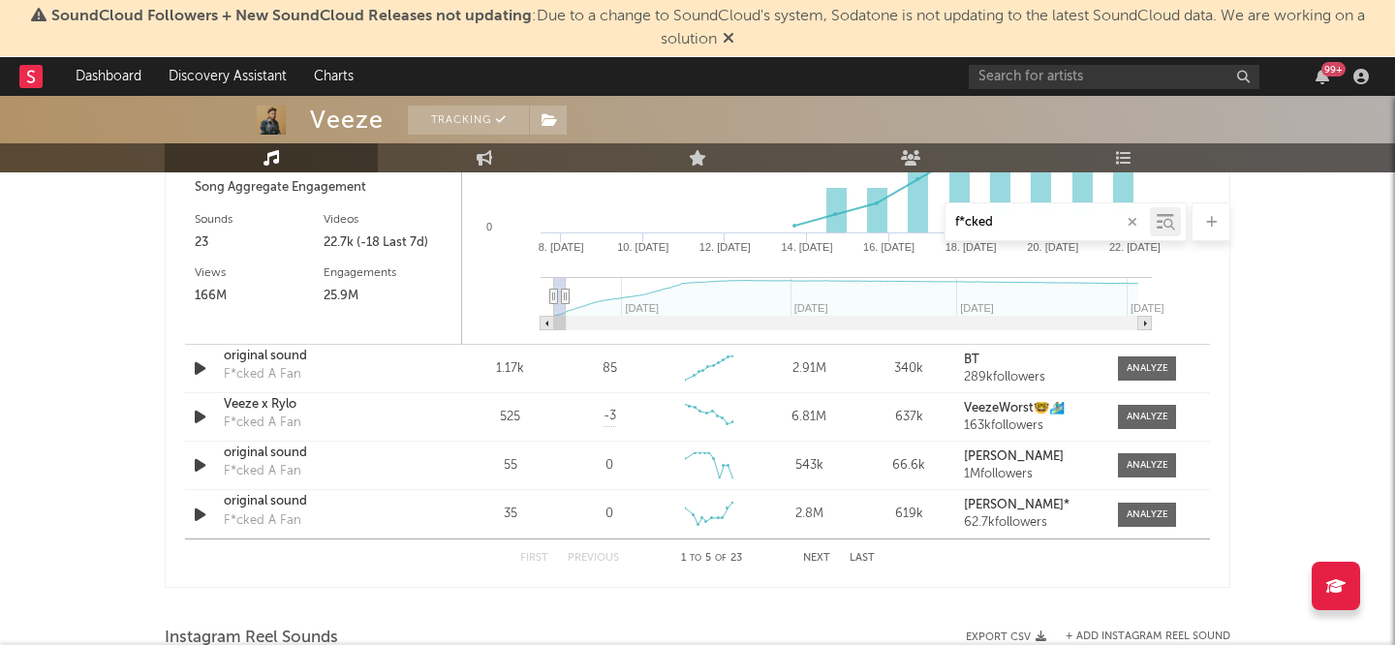
click at [813, 555] on button "Next" at bounding box center [816, 558] width 27 height 11
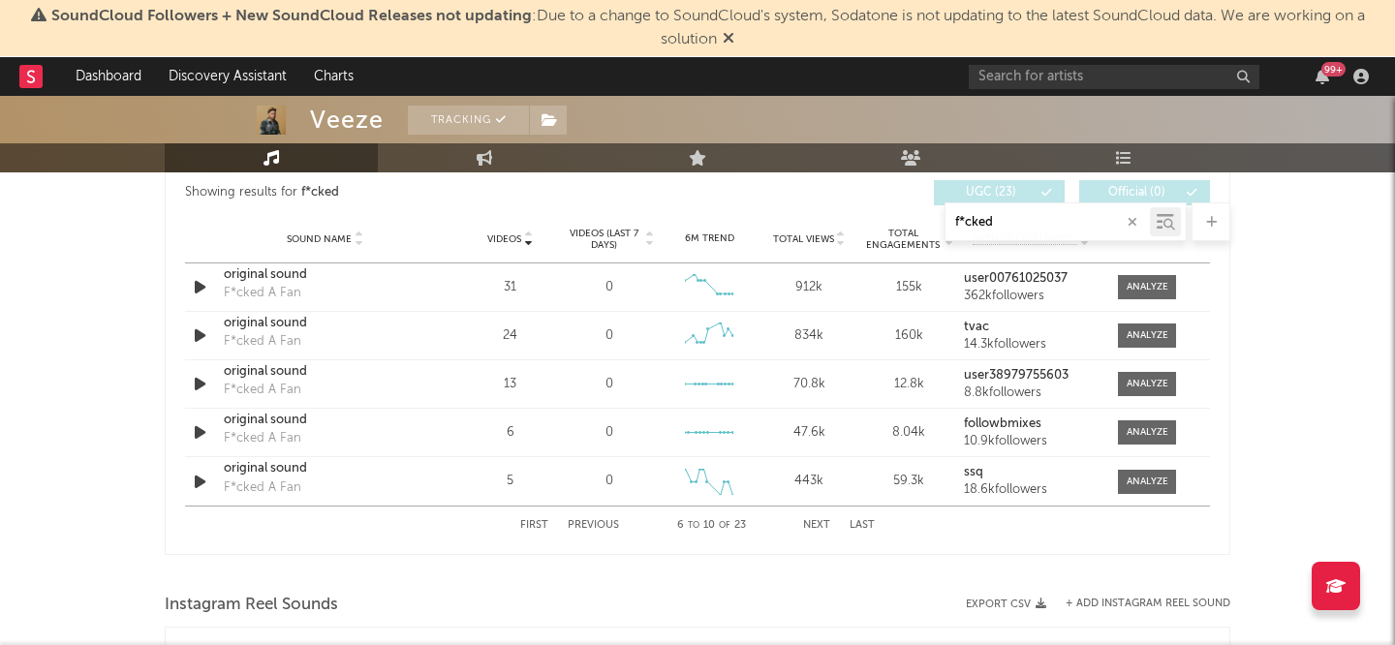
scroll to position [1058, 0]
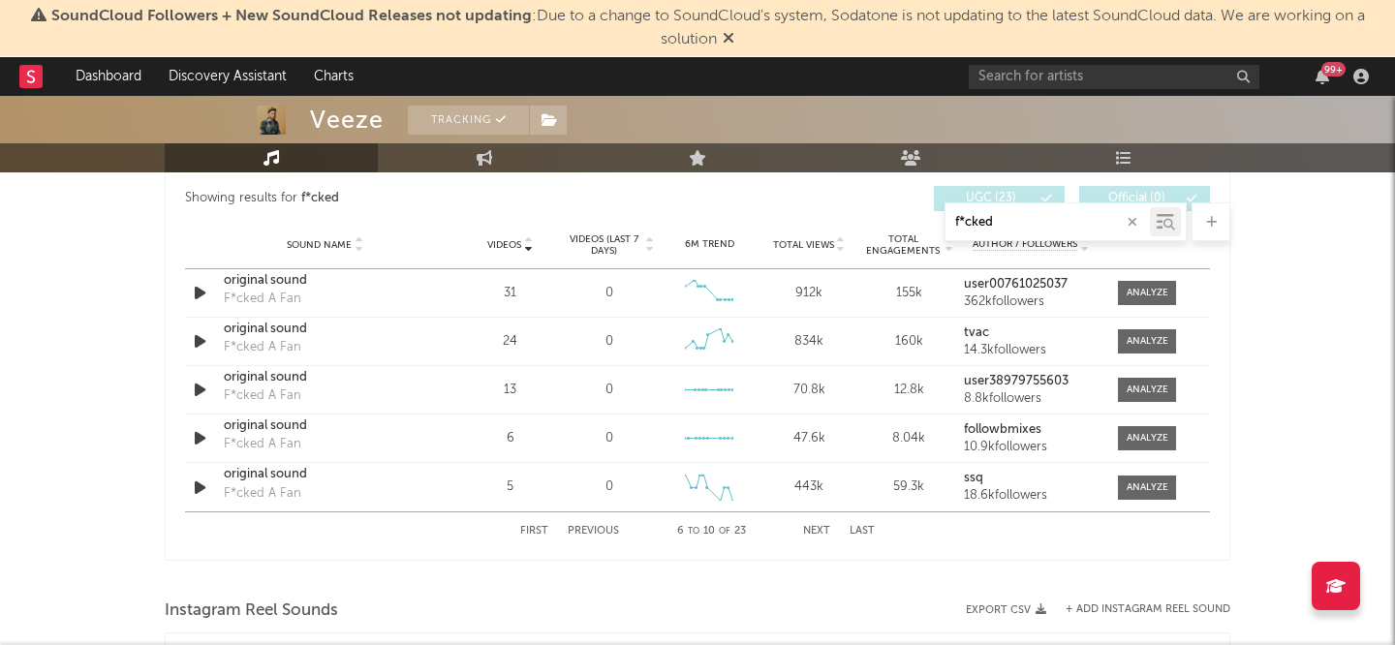
click at [604, 532] on button "Previous" at bounding box center [593, 531] width 51 height 11
select select "6m"
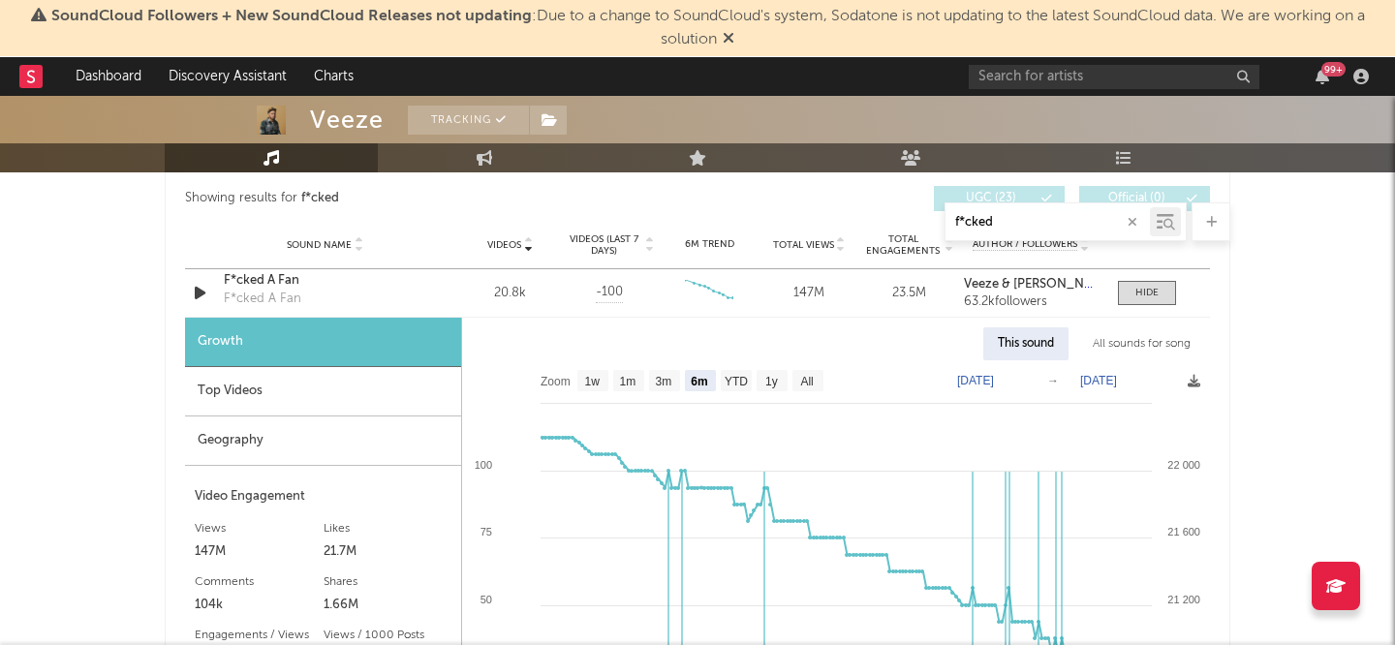
click at [1042, 212] on div "f*cked" at bounding box center [1047, 222] width 204 height 24
click at [1026, 223] on input "f*cked" at bounding box center [1047, 222] width 204 height 15
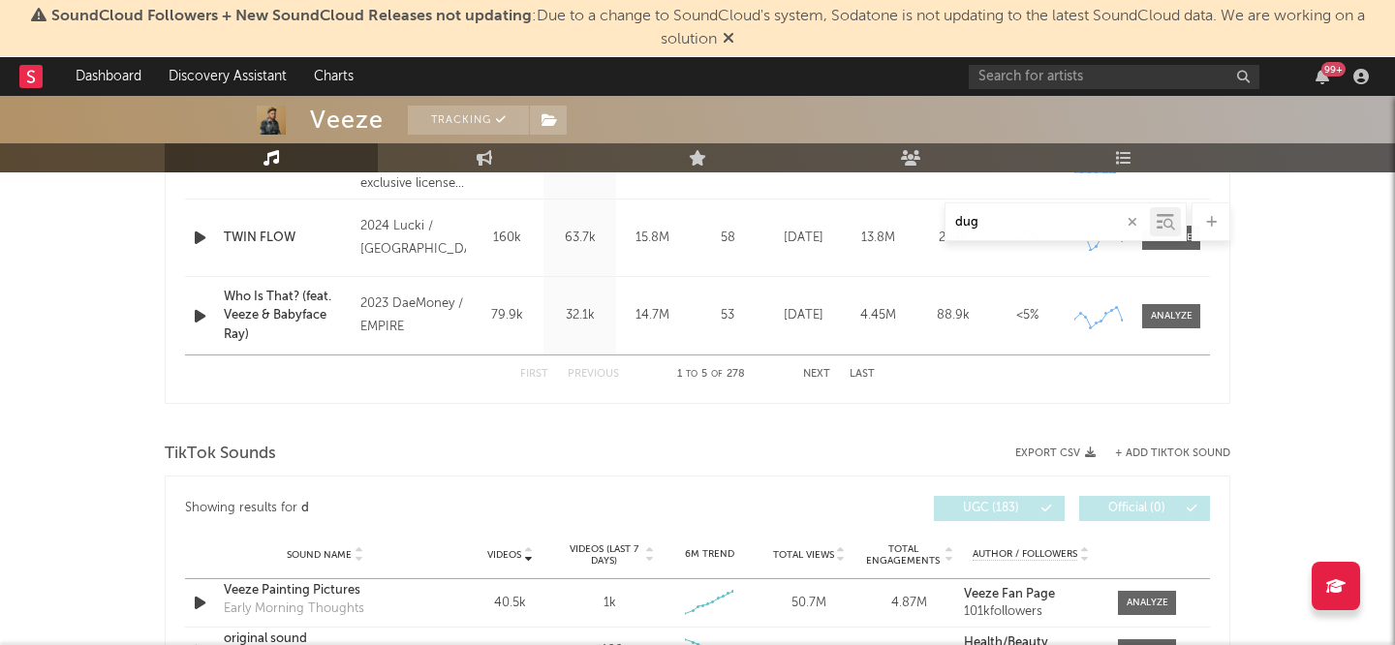
type input "dugg"
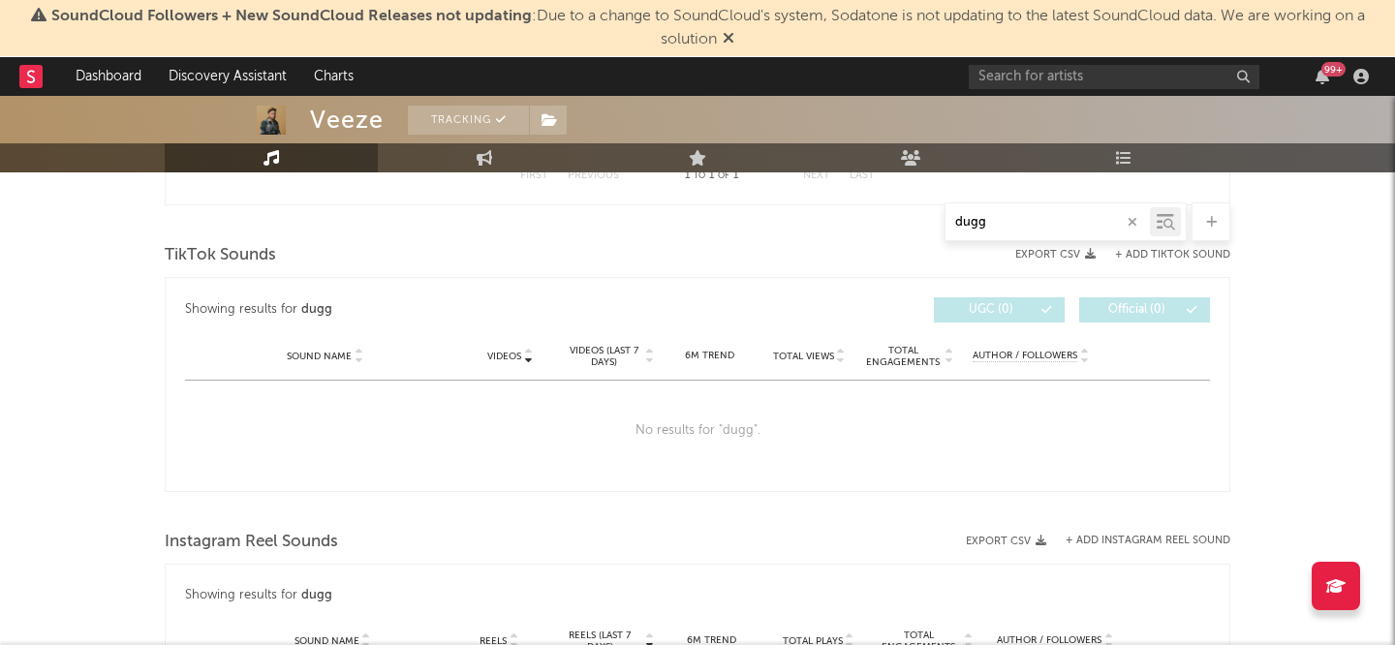
scroll to position [939, 0]
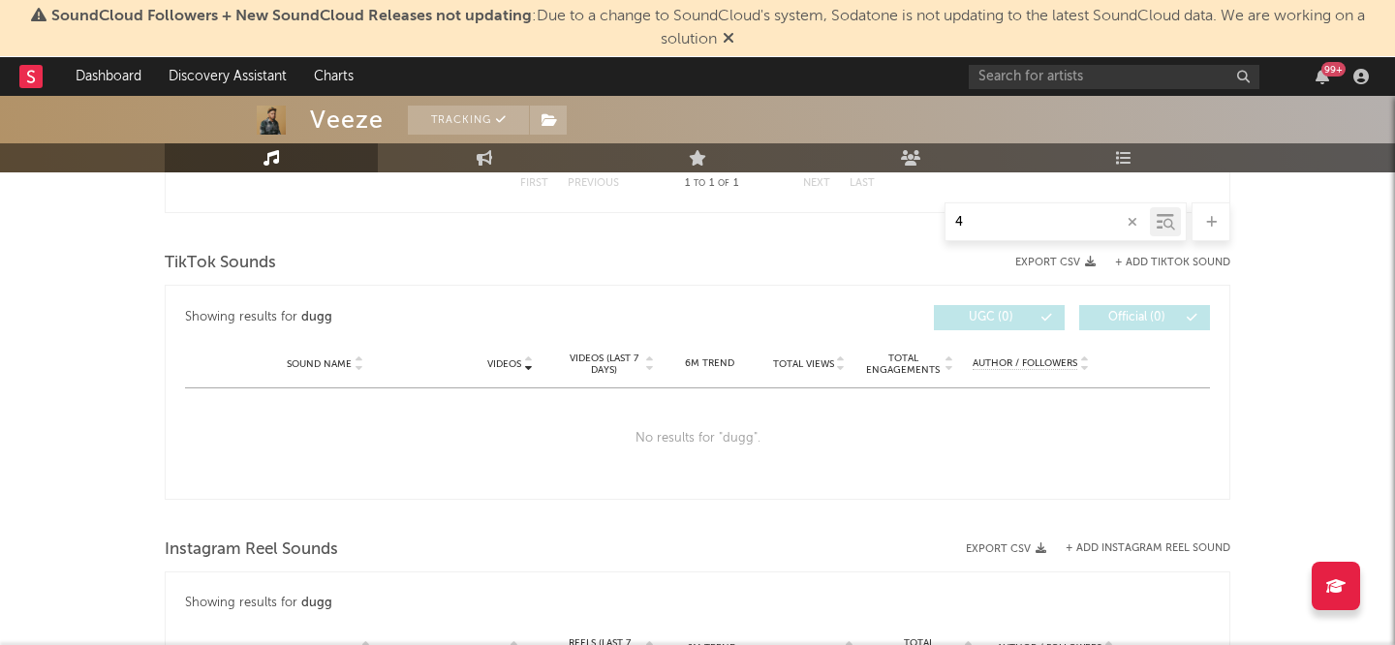
type input "42"
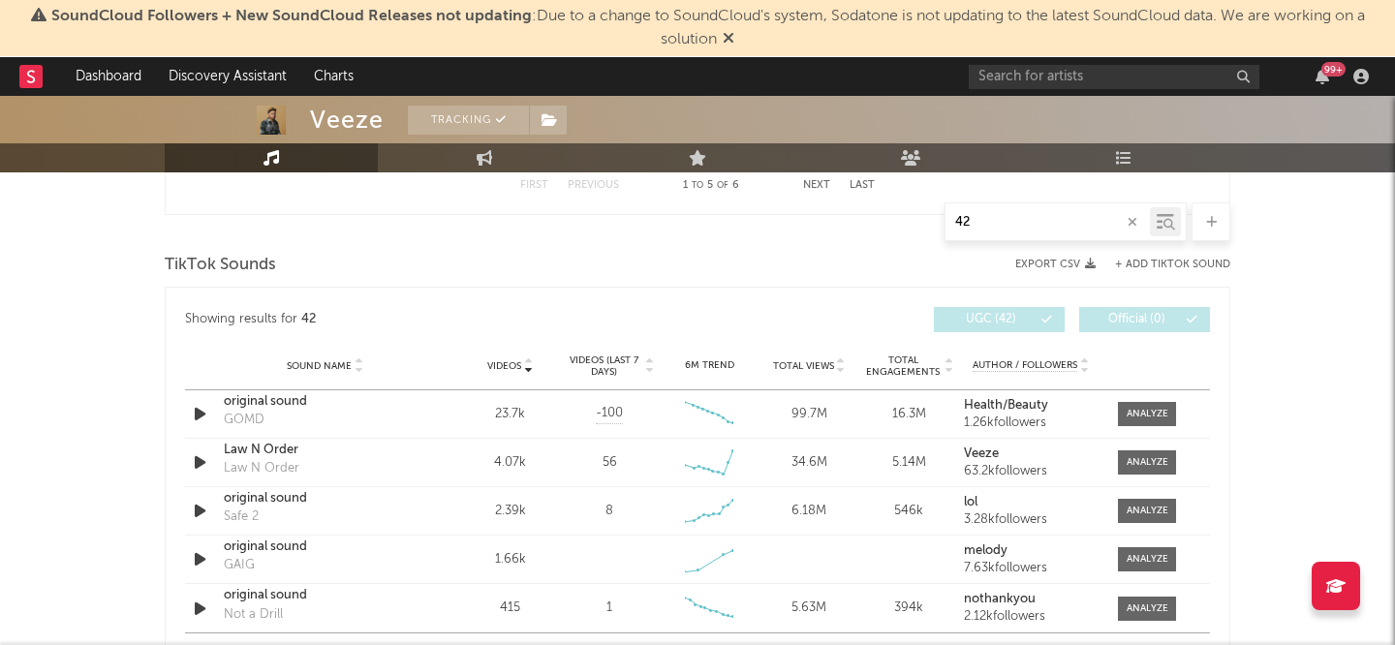
scroll to position [1250, 0]
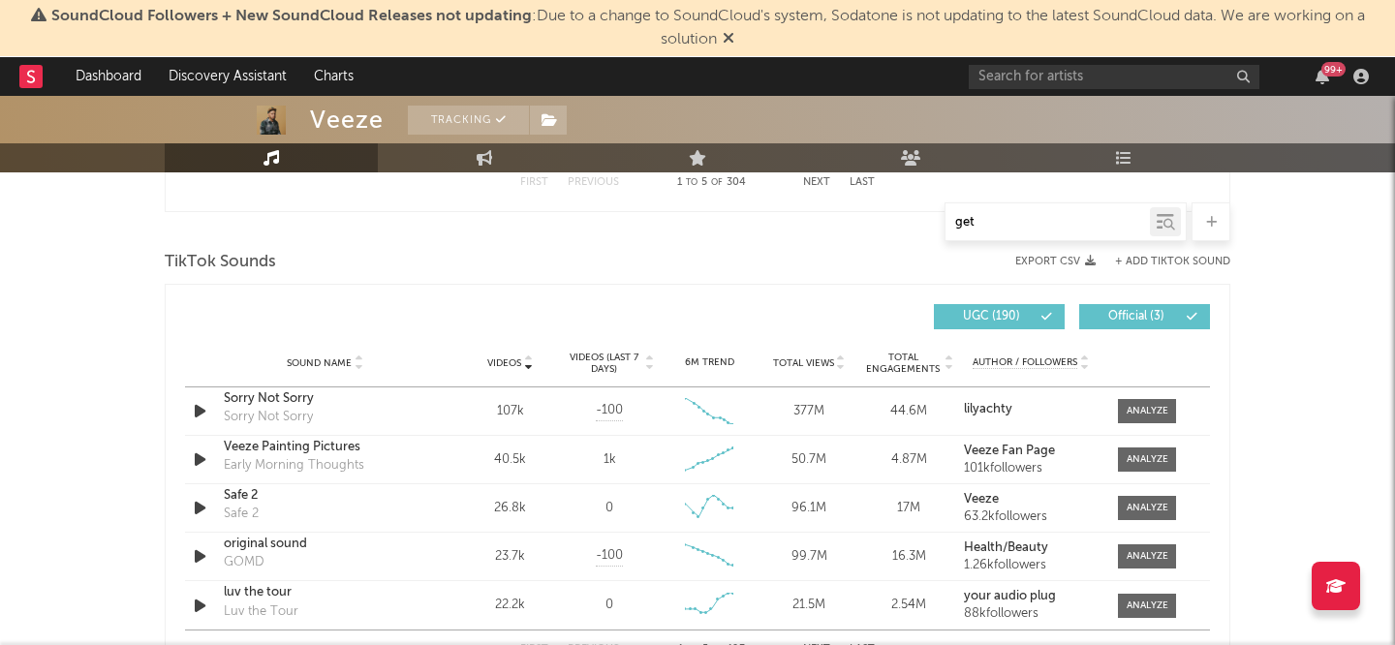
type input "get l"
select select "6m"
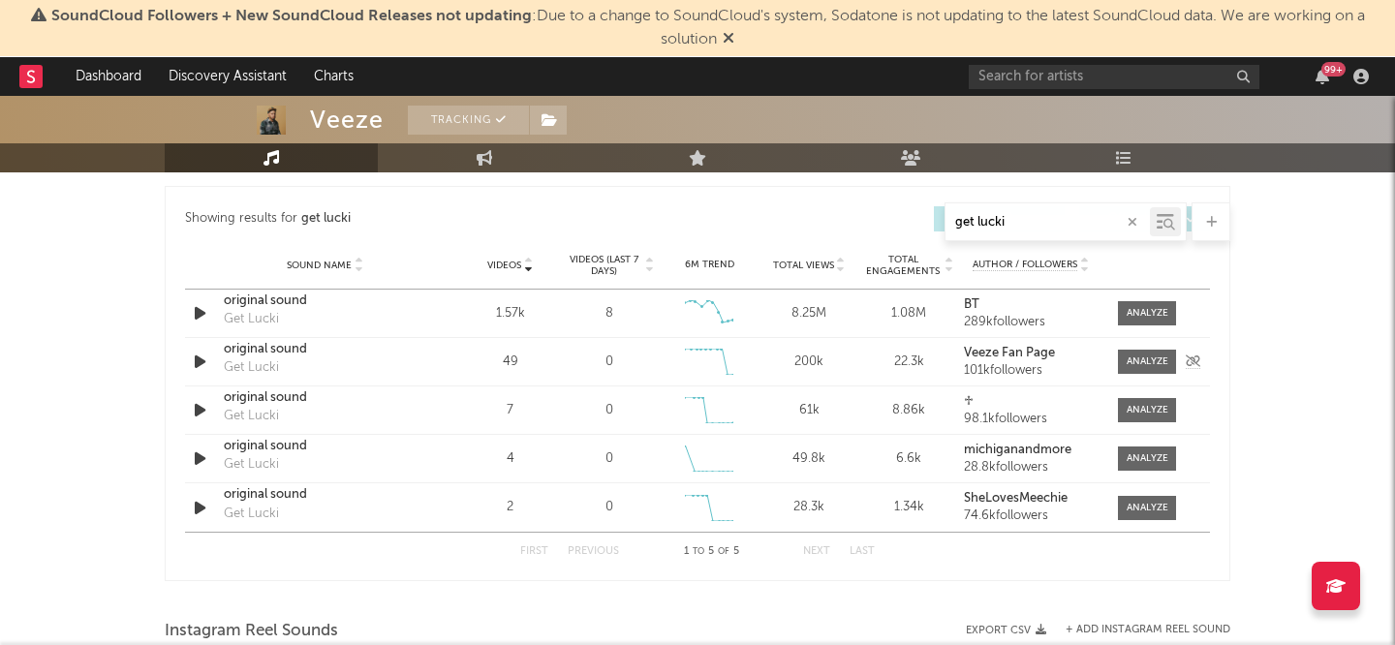
scroll to position [1035, 0]
type input "get lucki"
